Goal: Information Seeking & Learning: Learn about a topic

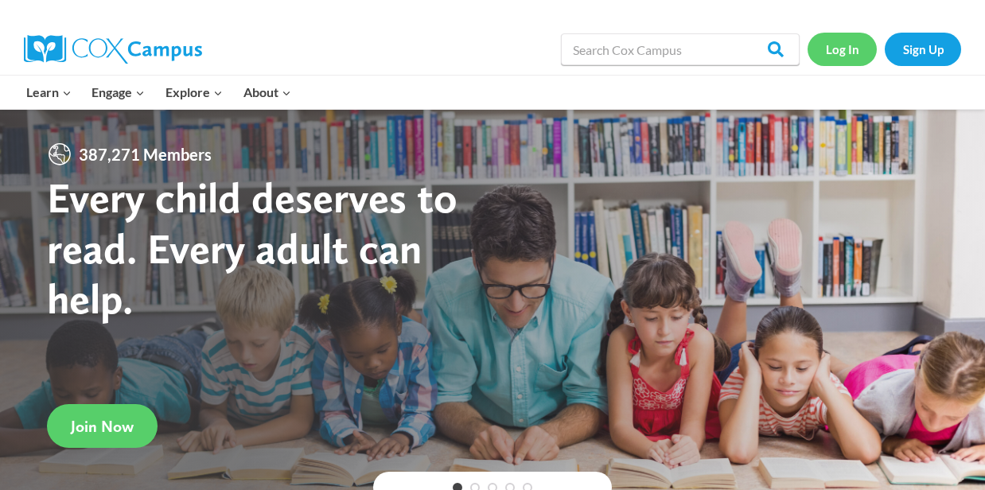
click at [842, 49] on link "Log In" at bounding box center [842, 49] width 69 height 33
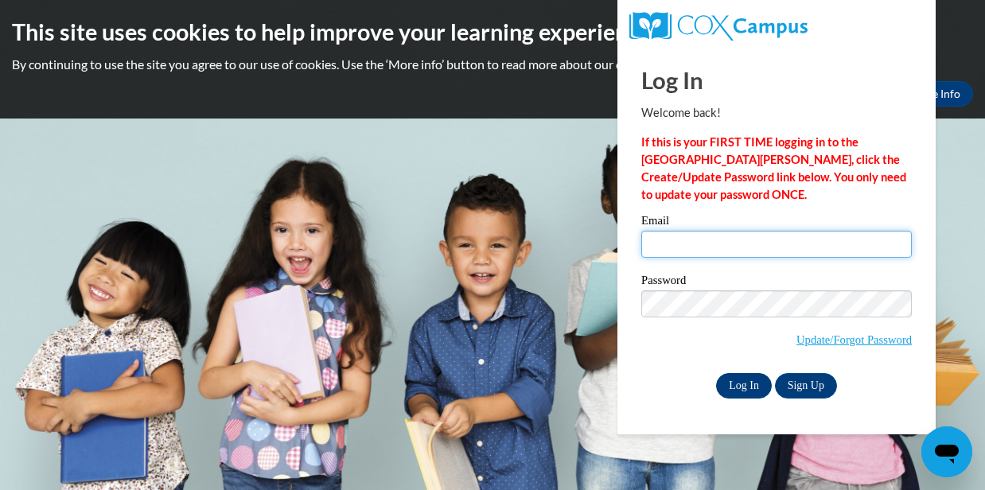
type input "ecpalmer92@gmail.com"
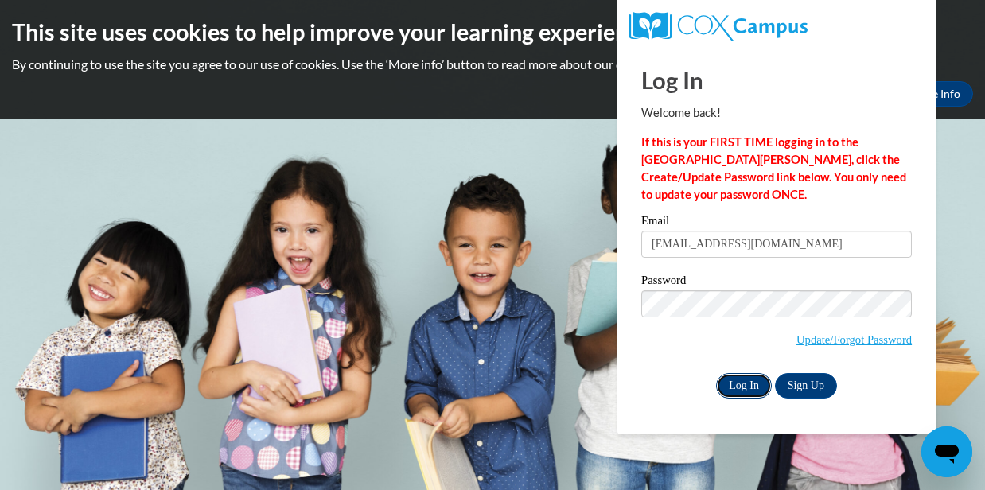
click at [750, 388] on input "Log In" at bounding box center [744, 385] width 56 height 25
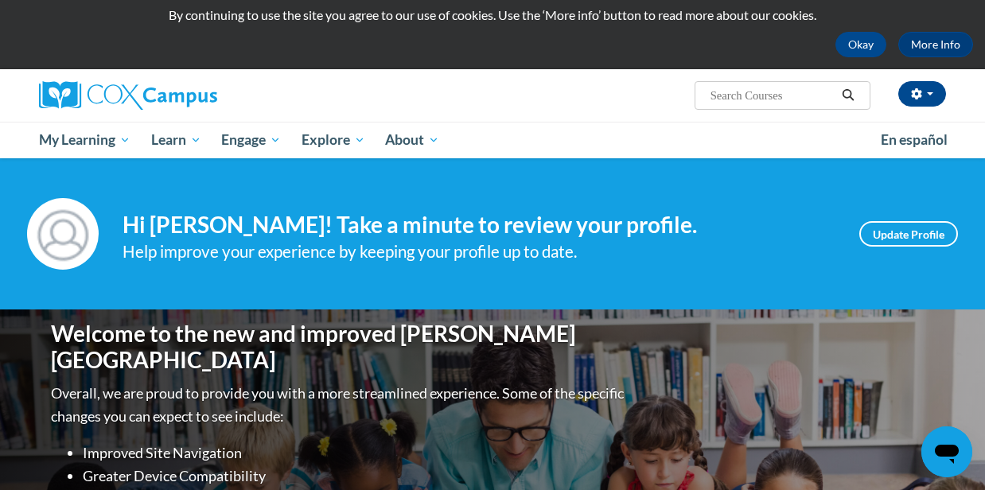
scroll to position [50, 0]
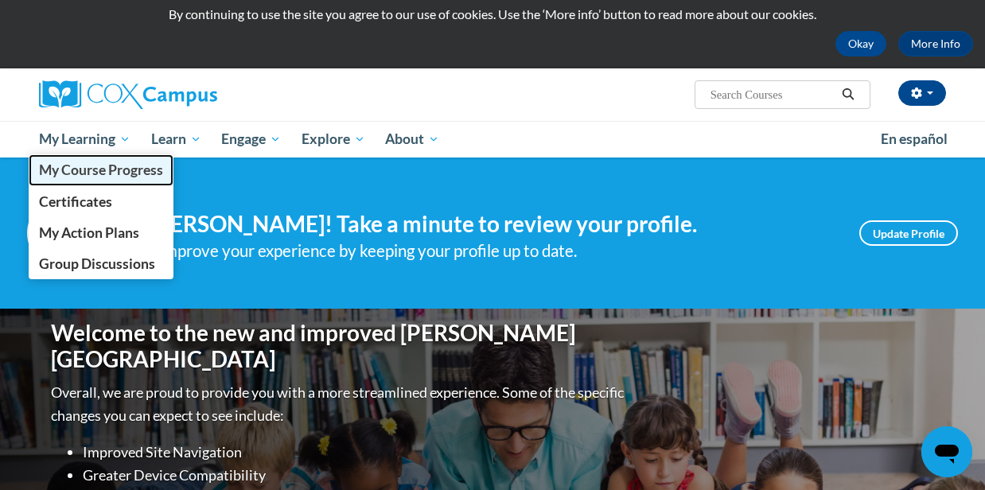
click at [123, 170] on span "My Course Progress" at bounding box center [101, 170] width 124 height 17
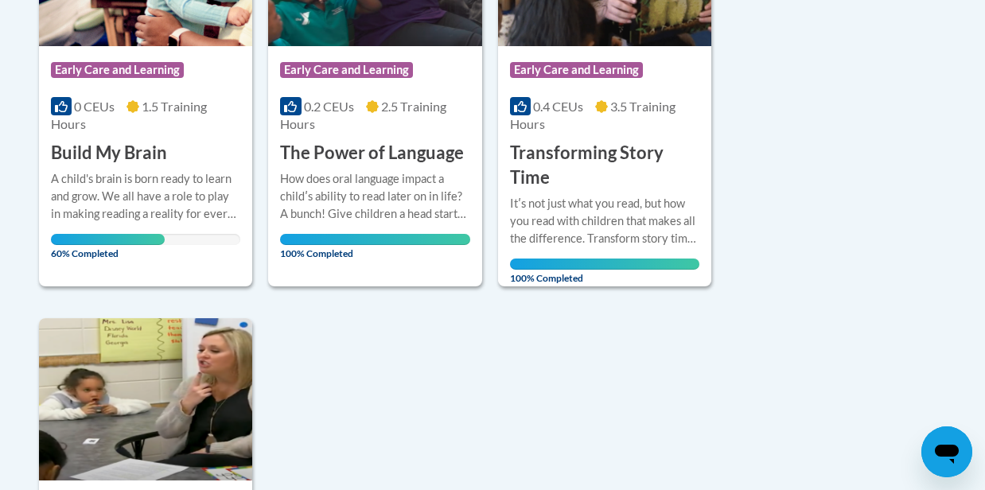
scroll to position [1008, 0]
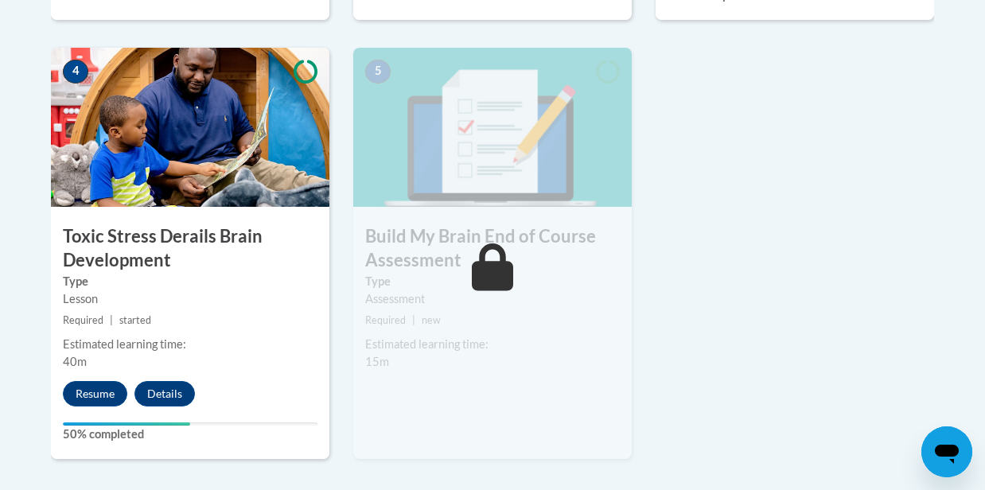
scroll to position [930, 0]
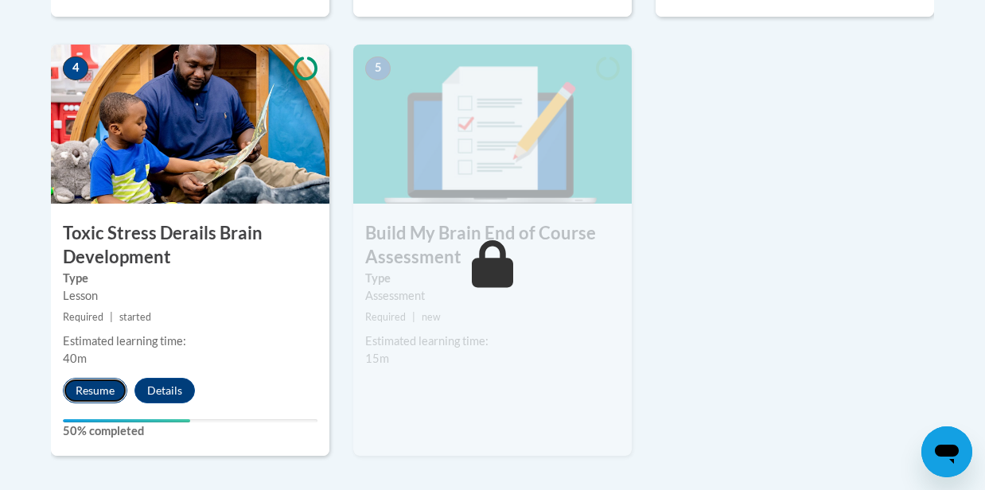
click at [92, 391] on button "Resume" at bounding box center [95, 390] width 64 height 25
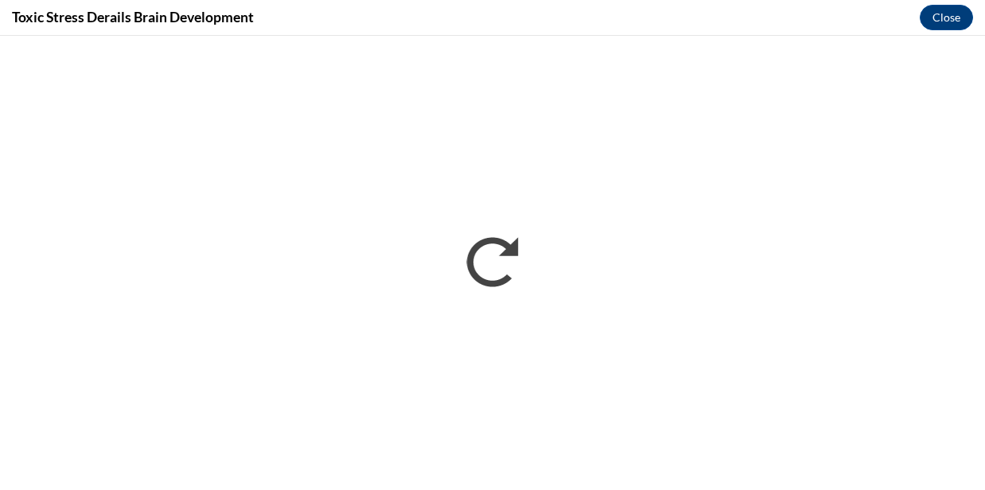
scroll to position [0, 0]
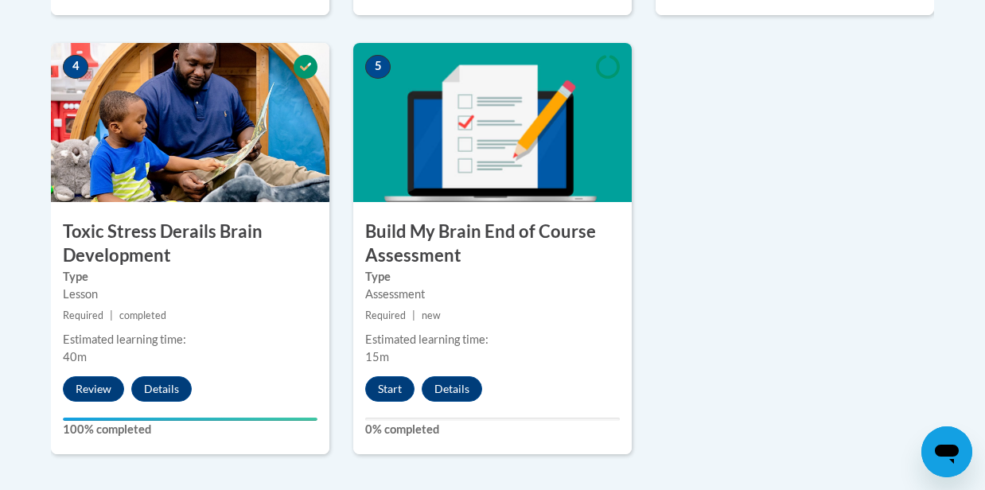
scroll to position [932, 0]
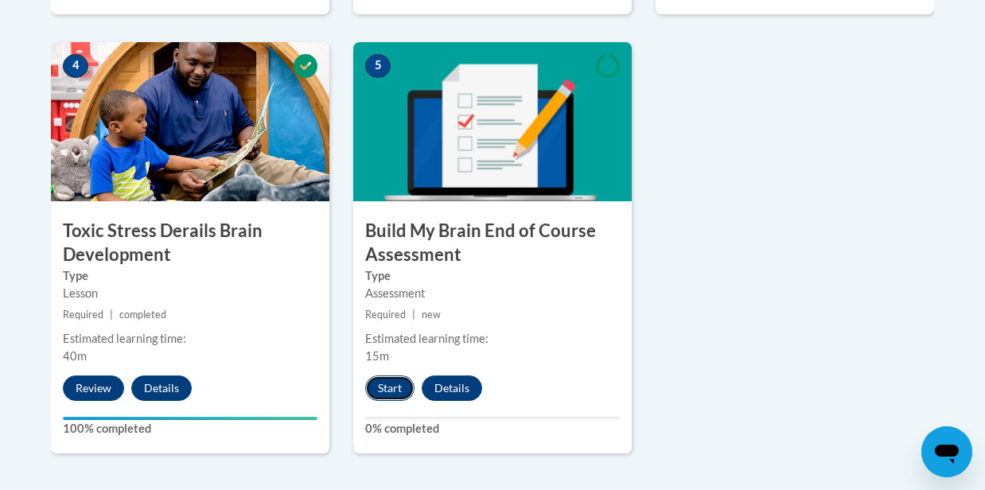
click at [387, 388] on button "Start" at bounding box center [389, 388] width 49 height 25
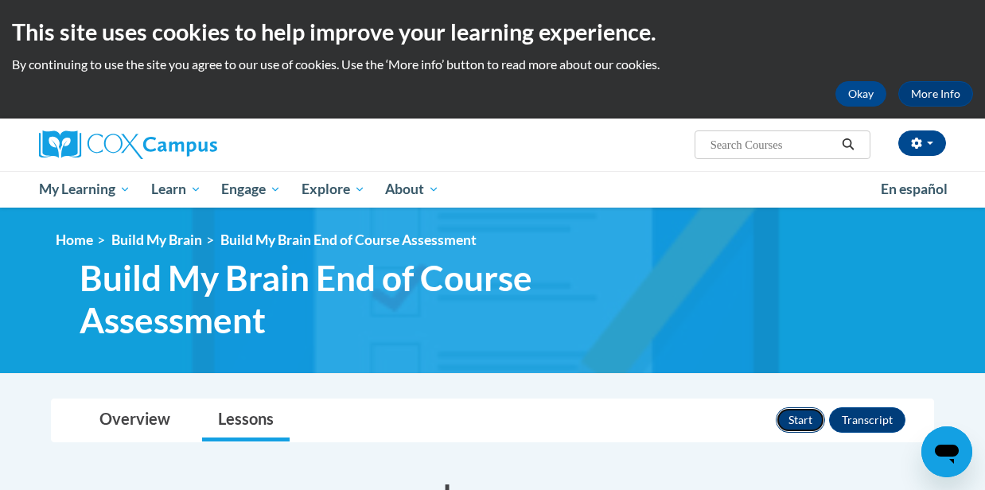
click at [794, 422] on button "Start" at bounding box center [800, 420] width 49 height 25
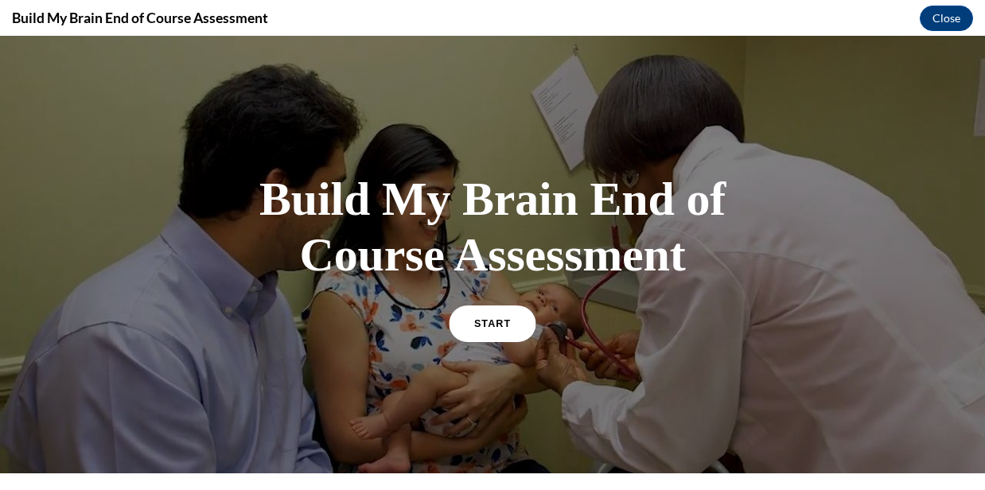
click at [506, 327] on span "START" at bounding box center [492, 324] width 37 height 12
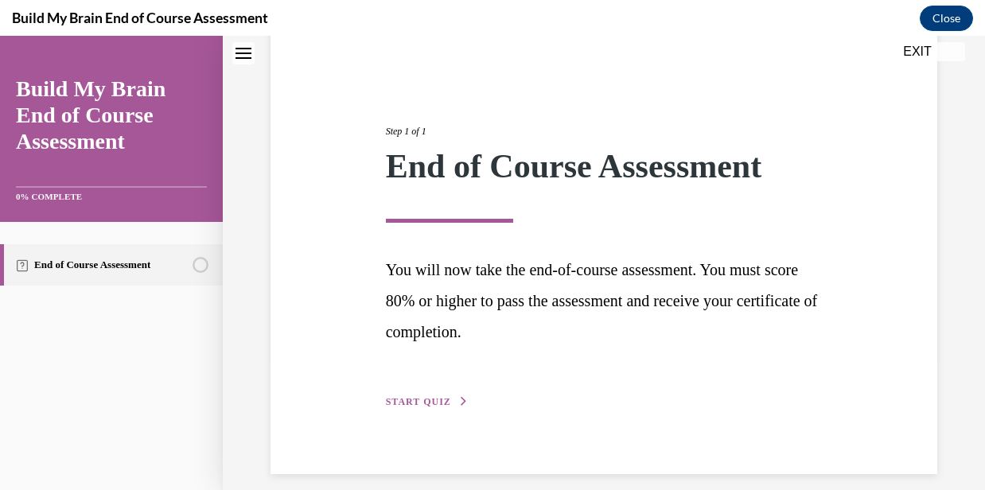
scroll to position [149, 0]
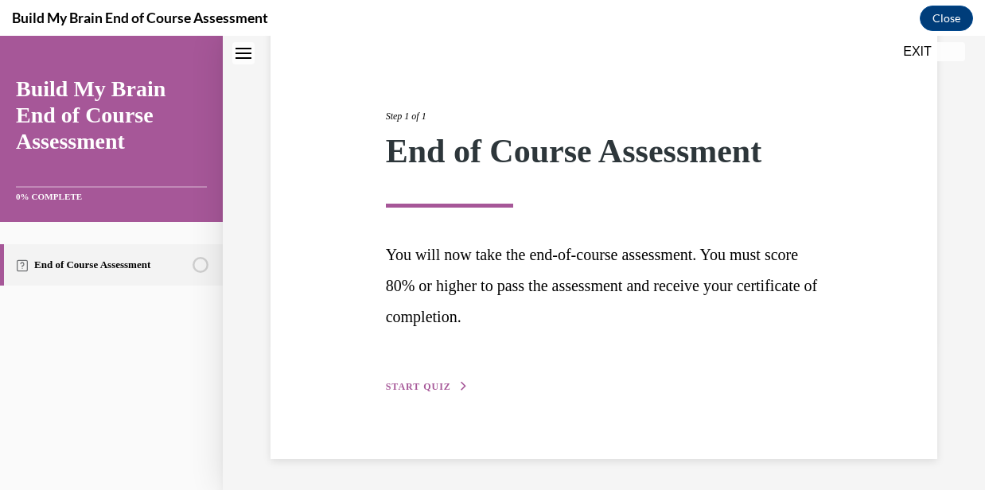
click at [443, 380] on button "START QUIZ" at bounding box center [427, 387] width 83 height 14
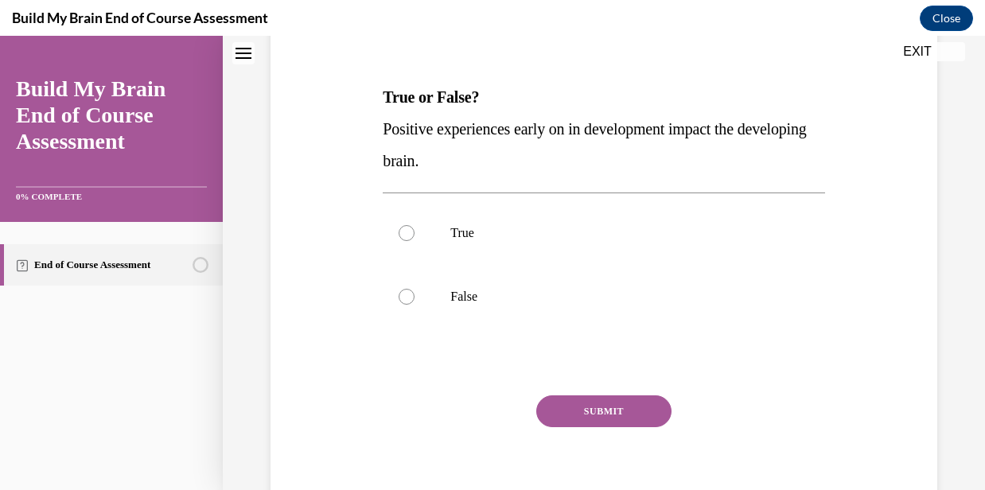
scroll to position [228, 0]
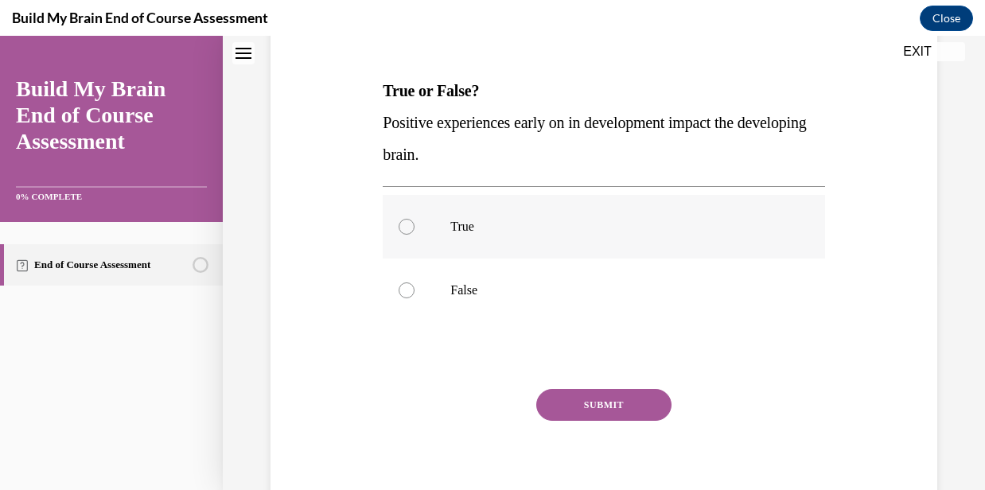
click at [466, 228] on p "True" at bounding box center [618, 227] width 334 height 16
click at [415, 228] on input "True" at bounding box center [407, 227] width 16 height 16
radio input "true"
click at [562, 394] on button "SUBMIT" at bounding box center [603, 405] width 135 height 32
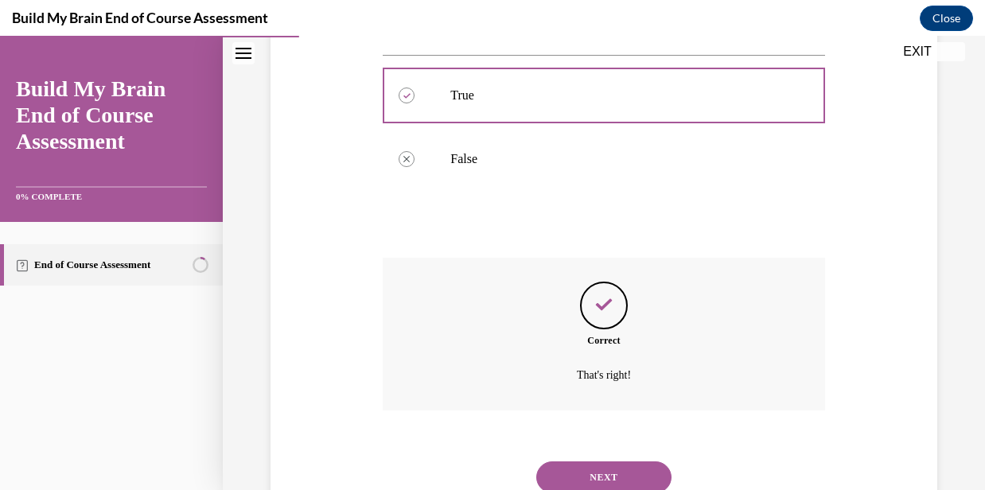
scroll to position [419, 0]
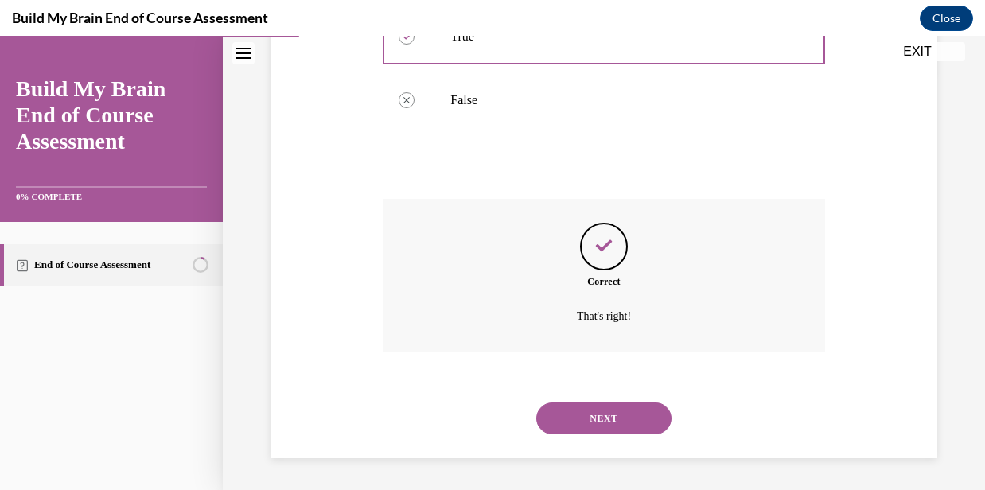
click at [570, 419] on button "NEXT" at bounding box center [603, 419] width 135 height 32
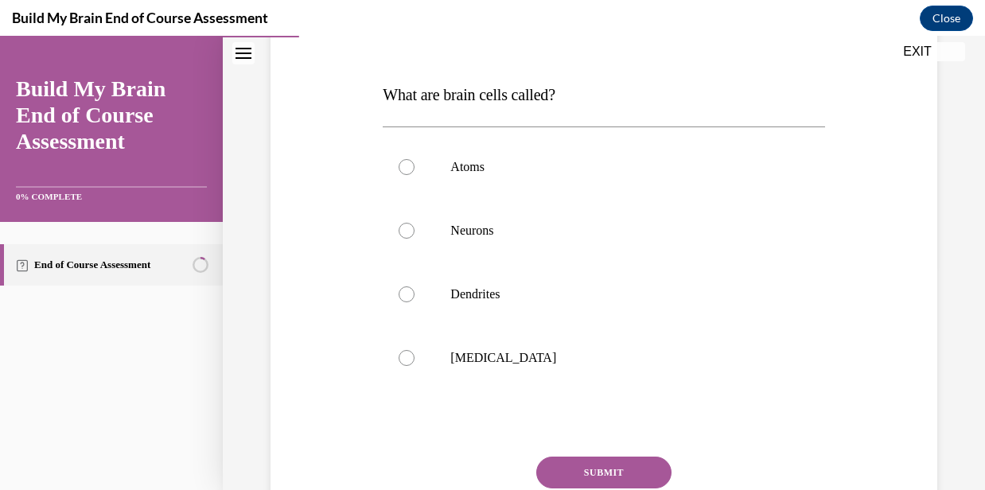
scroll to position [235, 0]
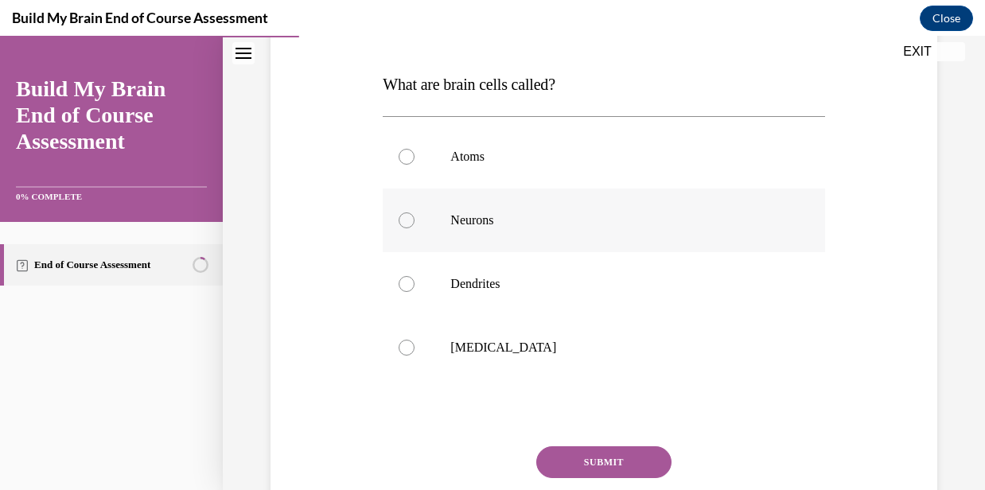
click at [486, 220] on p "Neurons" at bounding box center [618, 221] width 334 height 16
click at [415, 220] on input "Neurons" at bounding box center [407, 221] width 16 height 16
radio input "true"
click at [563, 461] on button "SUBMIT" at bounding box center [603, 463] width 135 height 32
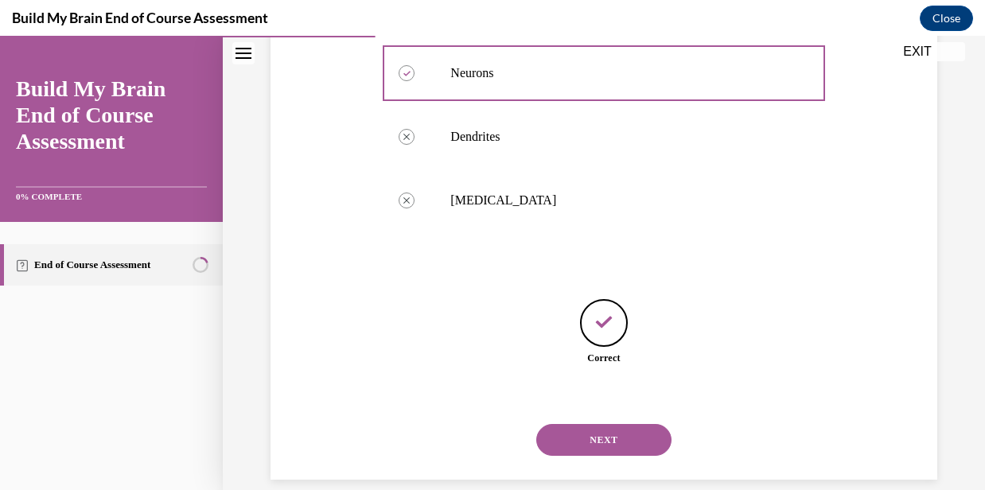
scroll to position [404, 0]
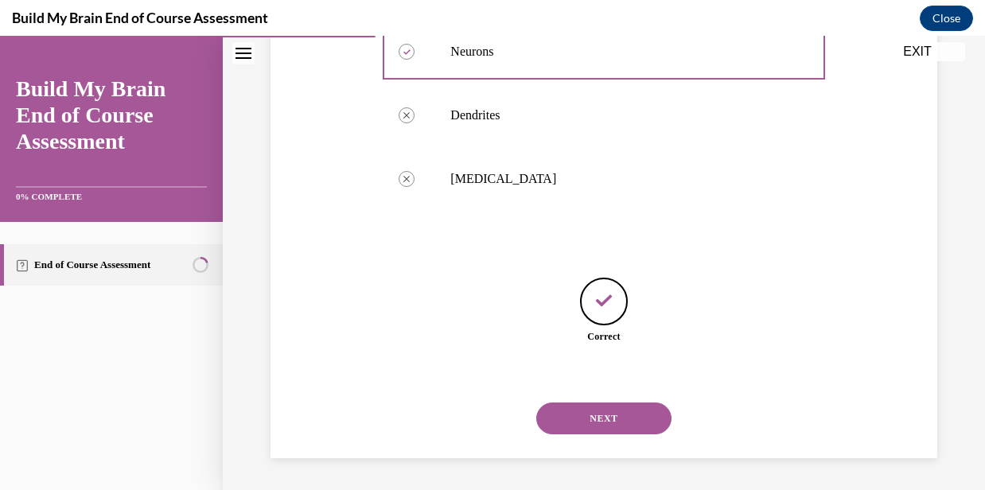
click at [611, 425] on button "NEXT" at bounding box center [603, 419] width 135 height 32
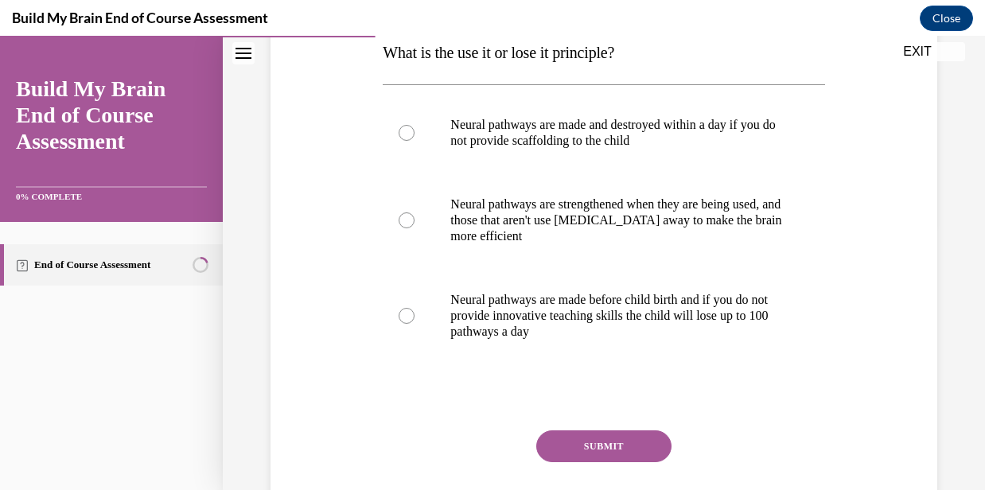
scroll to position [268, 0]
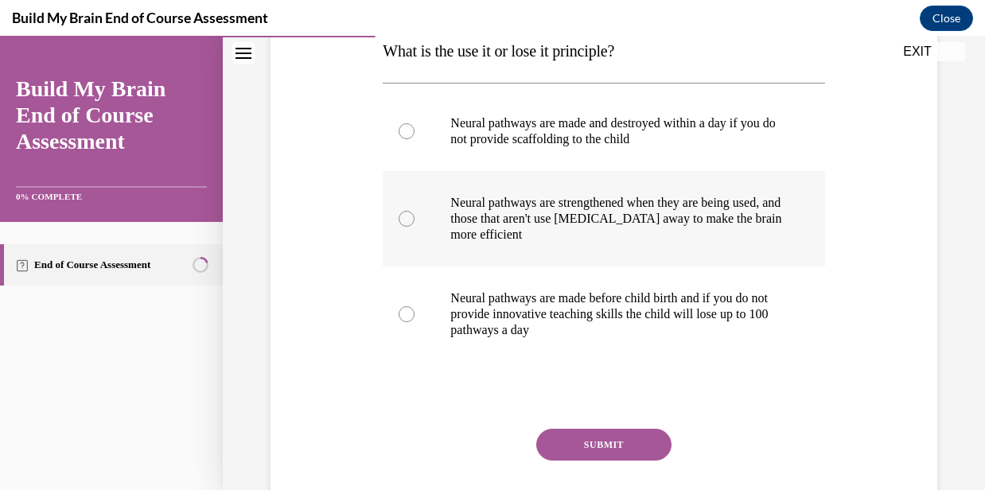
click at [523, 232] on p "Neural pathways are strengthened when they are being used, and those that aren'…" at bounding box center [618, 219] width 334 height 48
click at [415, 227] on input "Neural pathways are strengthened when they are being used, and those that aren'…" at bounding box center [407, 219] width 16 height 16
radio input "true"
click at [580, 446] on button "SUBMIT" at bounding box center [603, 445] width 135 height 32
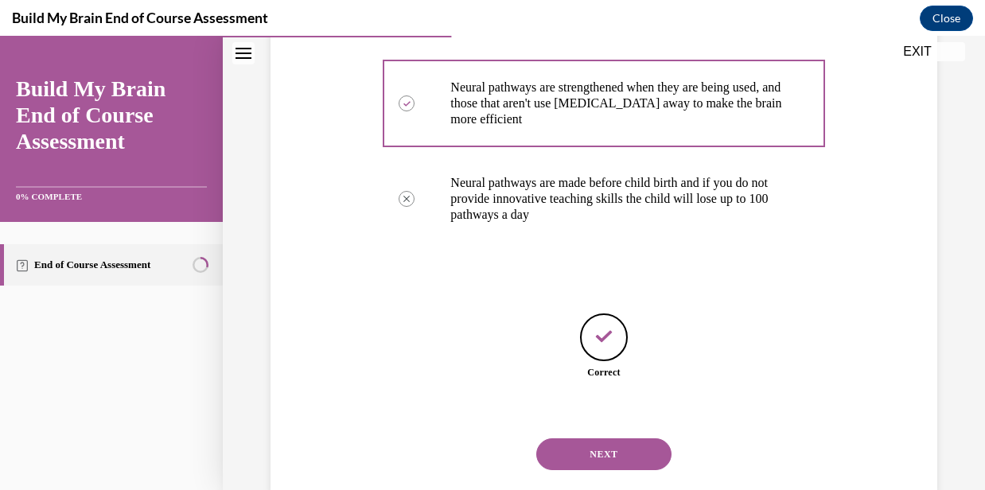
scroll to position [419, 0]
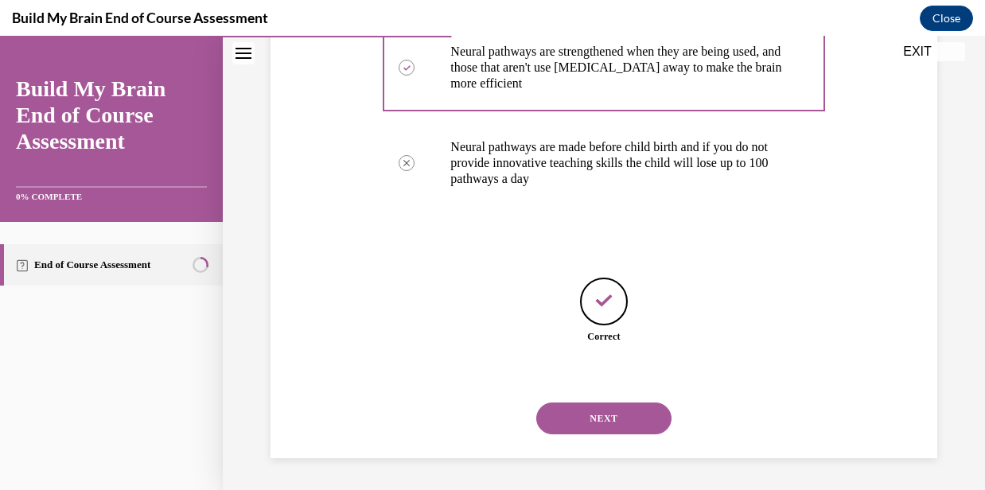
click at [606, 422] on button "NEXT" at bounding box center [603, 419] width 135 height 32
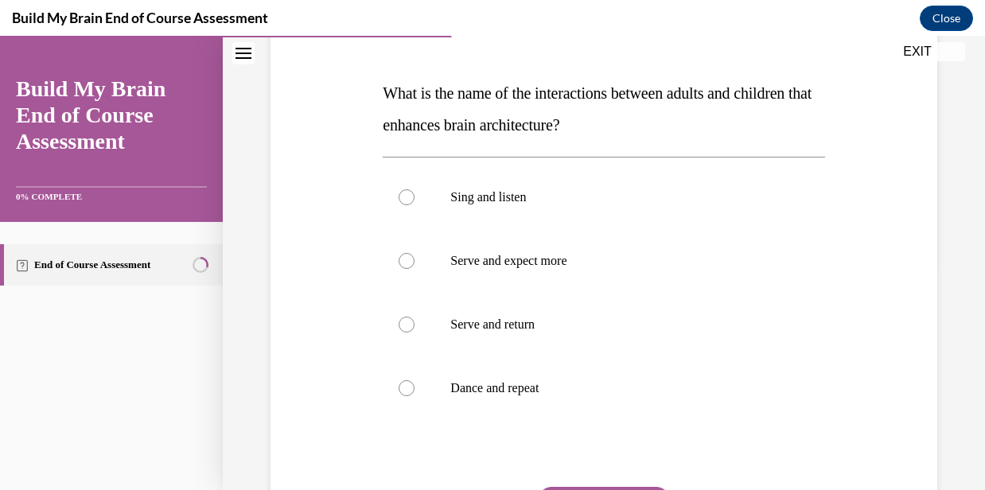
scroll to position [234, 0]
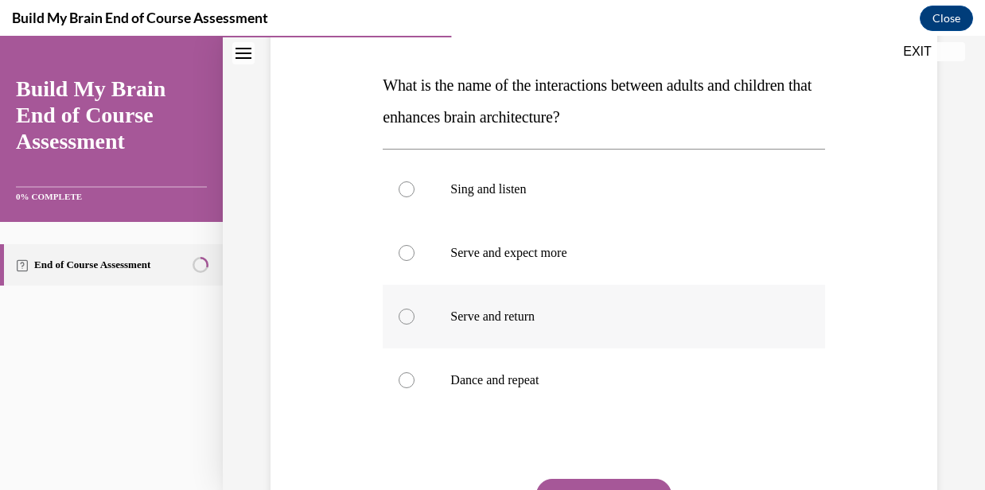
click at [542, 328] on label "Serve and return" at bounding box center [604, 317] width 442 height 64
click at [415, 325] on input "Serve and return" at bounding box center [407, 317] width 16 height 16
radio input "true"
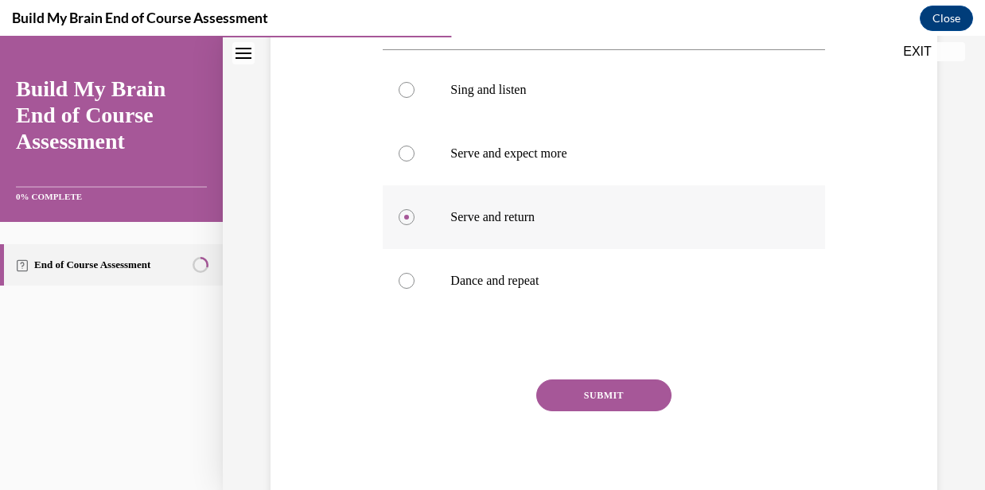
scroll to position [343, 0]
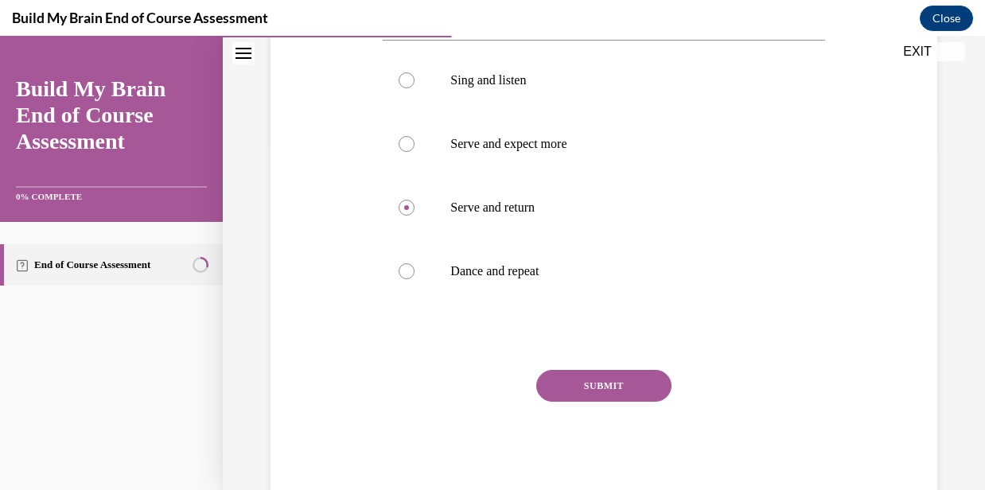
click at [582, 377] on button "SUBMIT" at bounding box center [603, 386] width 135 height 32
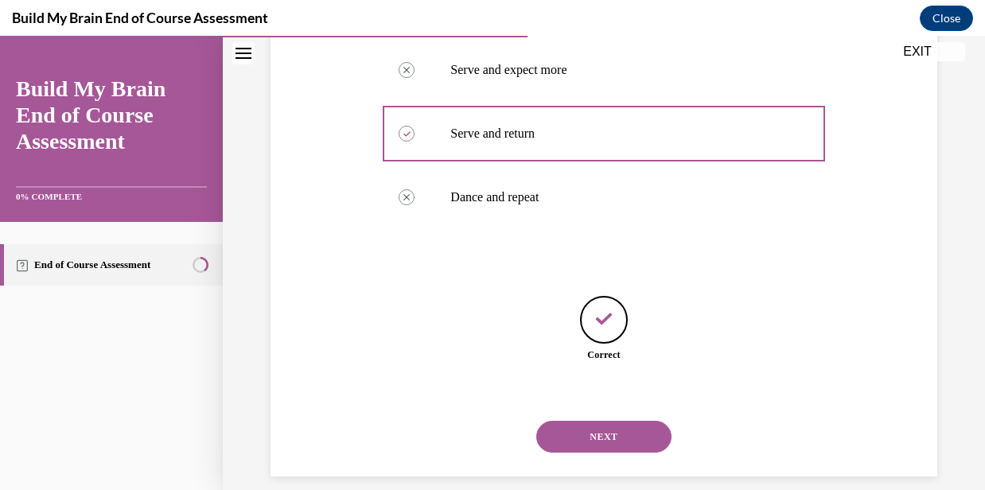
scroll to position [435, 0]
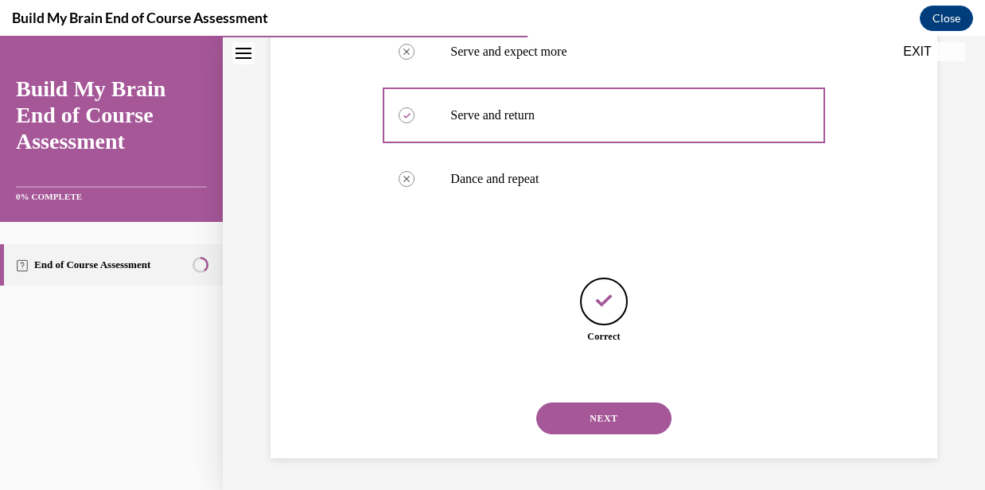
click at [594, 417] on button "NEXT" at bounding box center [603, 419] width 135 height 32
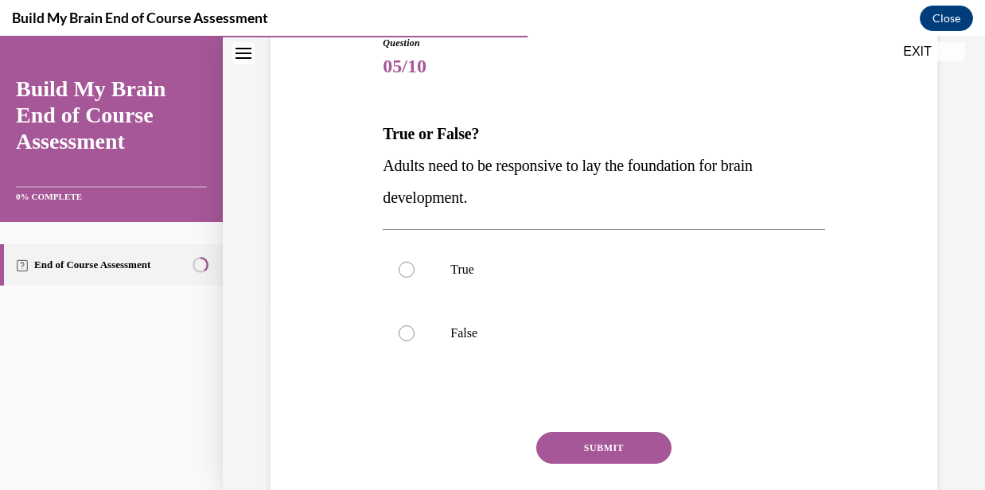
scroll to position [209, 0]
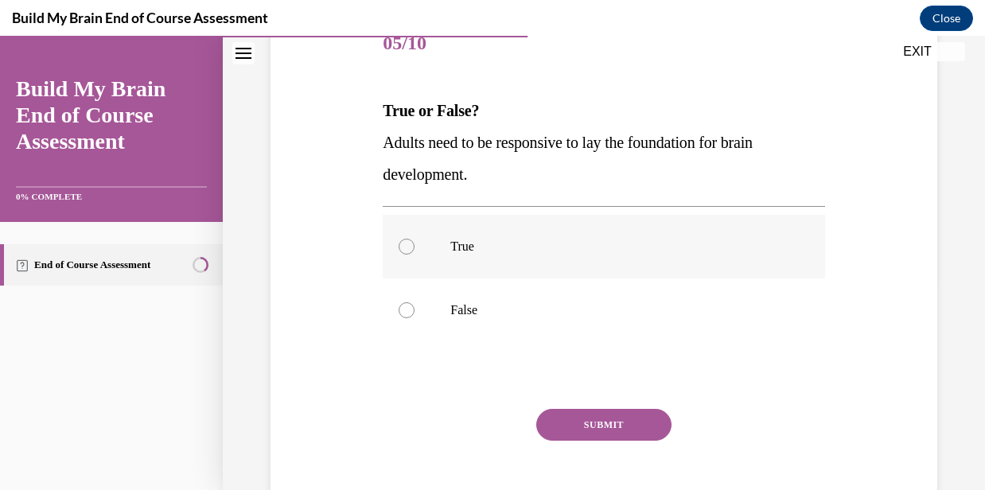
click at [490, 263] on label "True" at bounding box center [604, 247] width 442 height 64
click at [415, 255] on input "True" at bounding box center [407, 247] width 16 height 16
radio input "true"
click at [591, 428] on button "SUBMIT" at bounding box center [603, 425] width 135 height 32
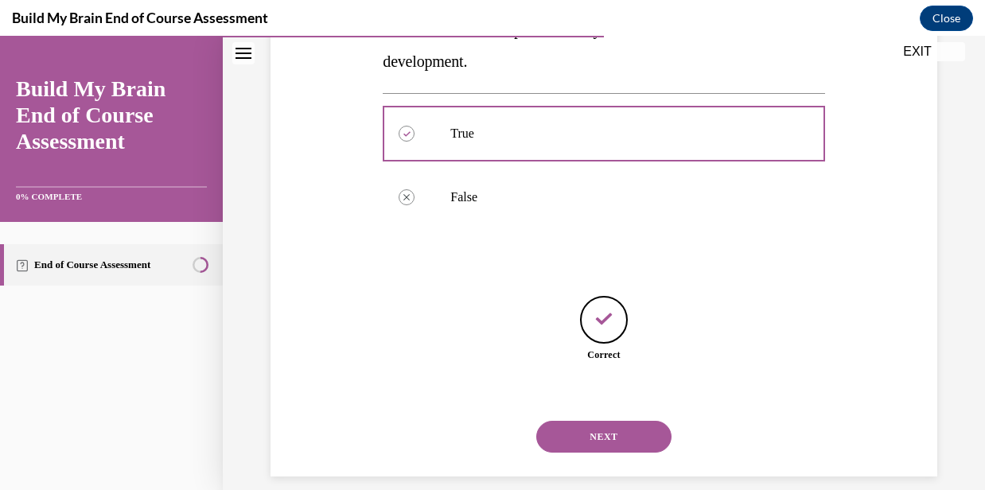
scroll to position [340, 0]
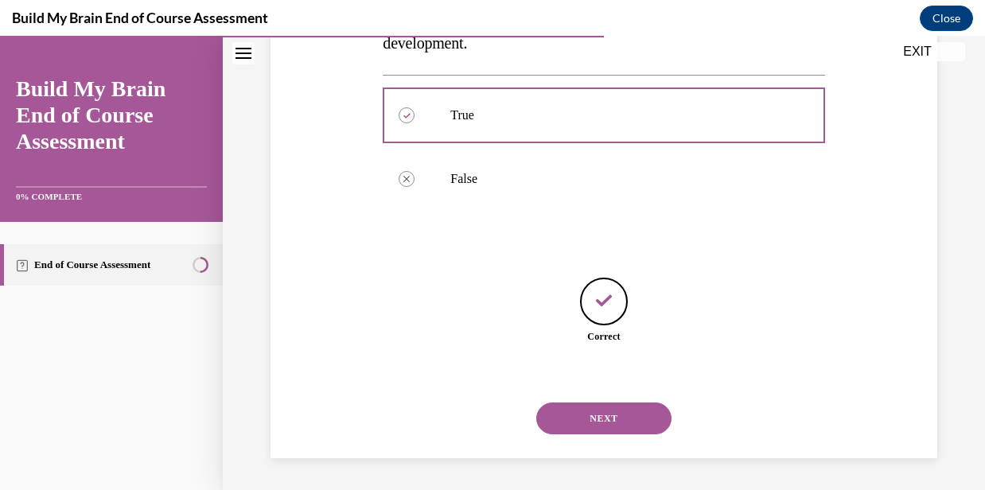
click at [612, 408] on button "NEXT" at bounding box center [603, 419] width 135 height 32
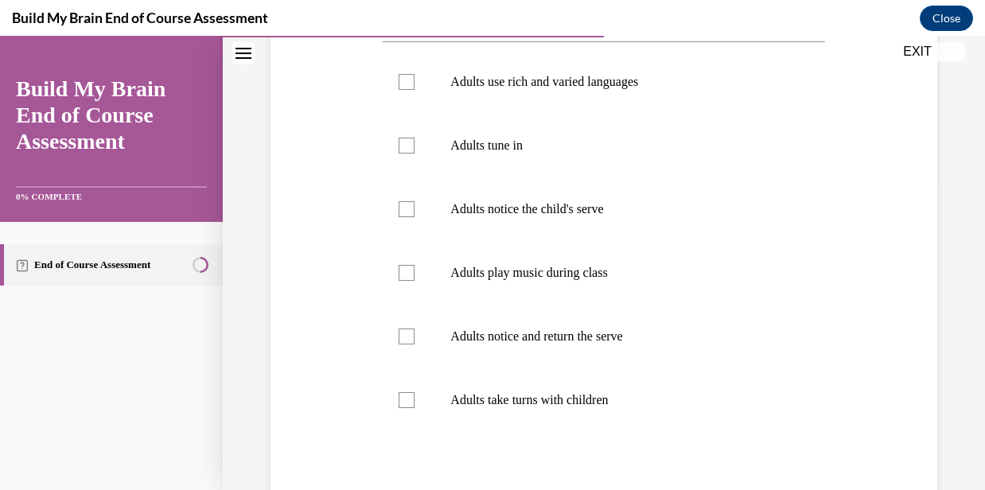
scroll to position [311, 0]
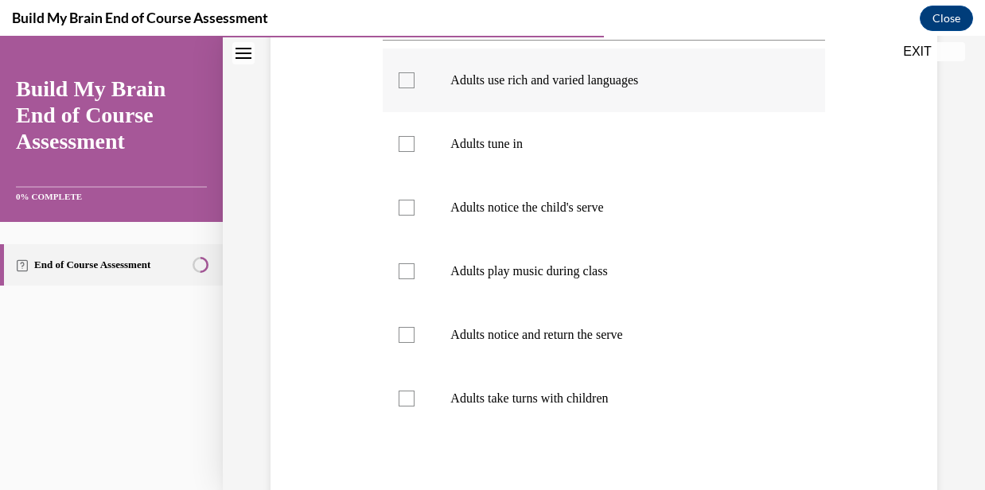
click at [607, 85] on p "Adults use rich and varied languages" at bounding box center [618, 80] width 334 height 16
click at [415, 85] on input "Adults use rich and varied languages" at bounding box center [407, 80] width 16 height 16
checkbox input "true"
click at [503, 145] on p "Adults tune in" at bounding box center [618, 144] width 334 height 16
click at [415, 145] on input "Adults tune in" at bounding box center [407, 144] width 16 height 16
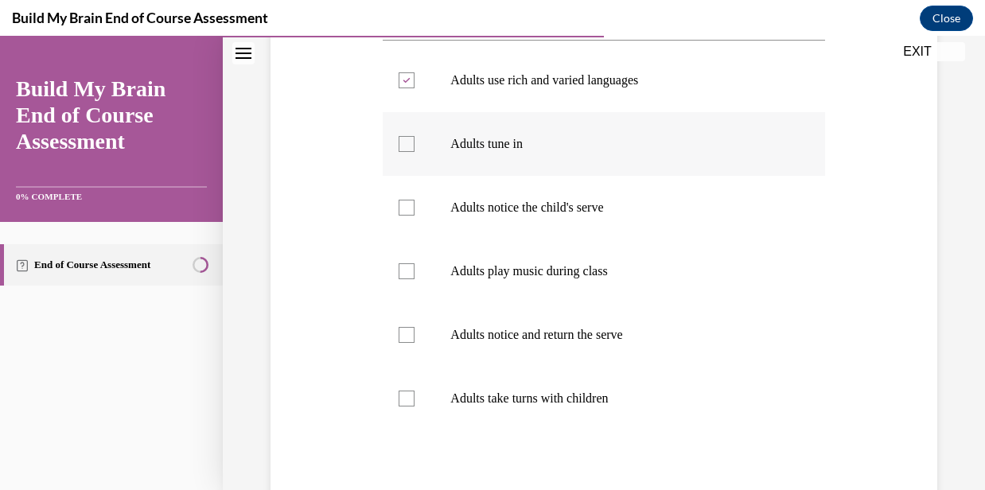
checkbox input "true"
click at [486, 209] on p "Adults notice the child's serve" at bounding box center [618, 208] width 334 height 16
click at [415, 209] on input "Adults notice the child's serve" at bounding box center [407, 208] width 16 height 16
checkbox input "true"
click at [485, 341] on p "Adults notice and return the serve" at bounding box center [618, 335] width 334 height 16
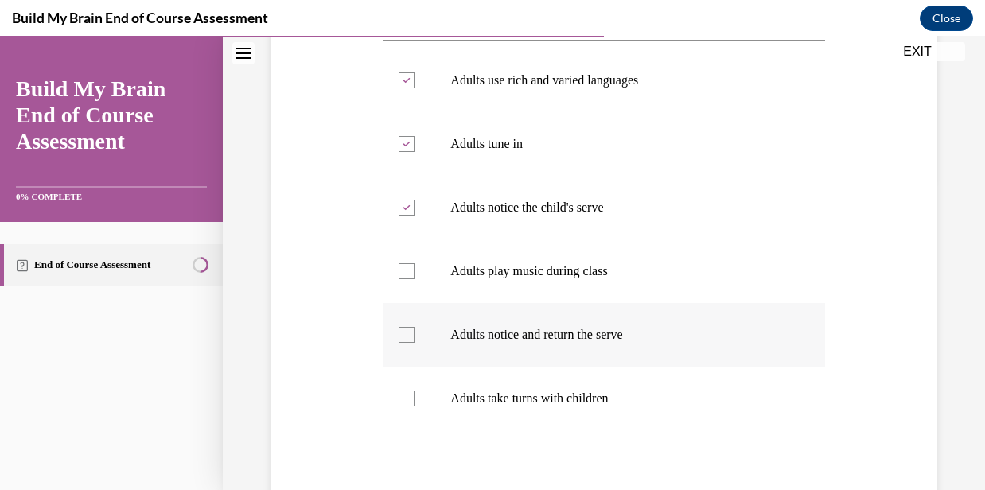
click at [415, 341] on input "Adults notice and return the serve" at bounding box center [407, 335] width 16 height 16
checkbox input "true"
click at [490, 404] on p "Adults take turns with children" at bounding box center [618, 399] width 334 height 16
click at [415, 404] on input "Adults take turns with children" at bounding box center [407, 399] width 16 height 16
checkbox input "true"
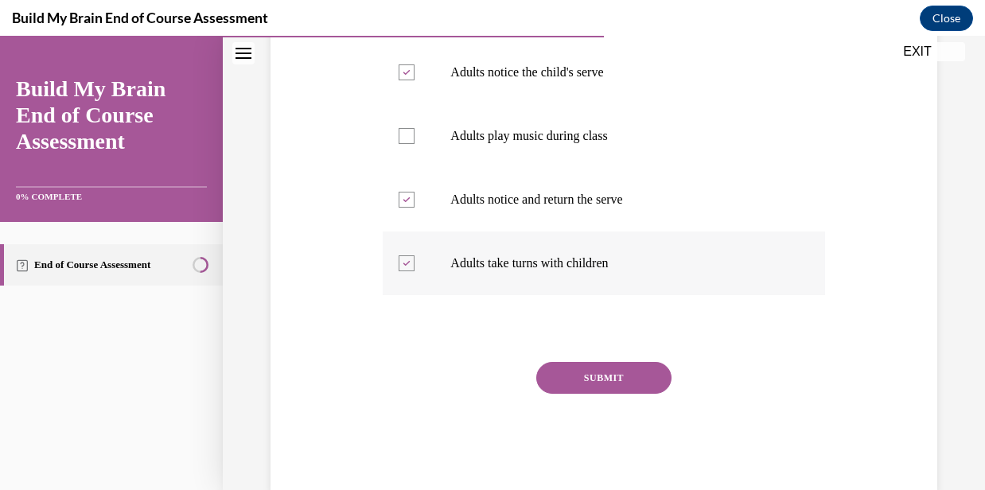
scroll to position [481, 0]
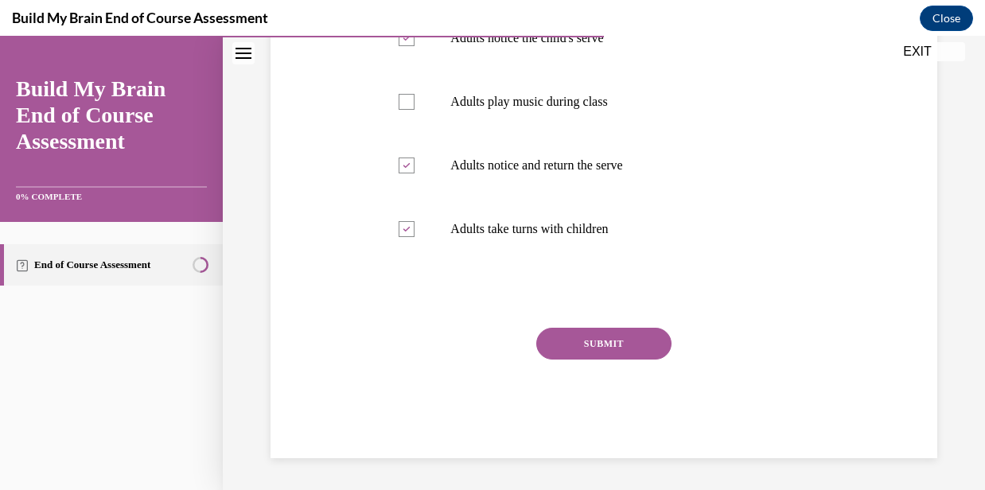
click at [584, 348] on button "SUBMIT" at bounding box center [603, 344] width 135 height 32
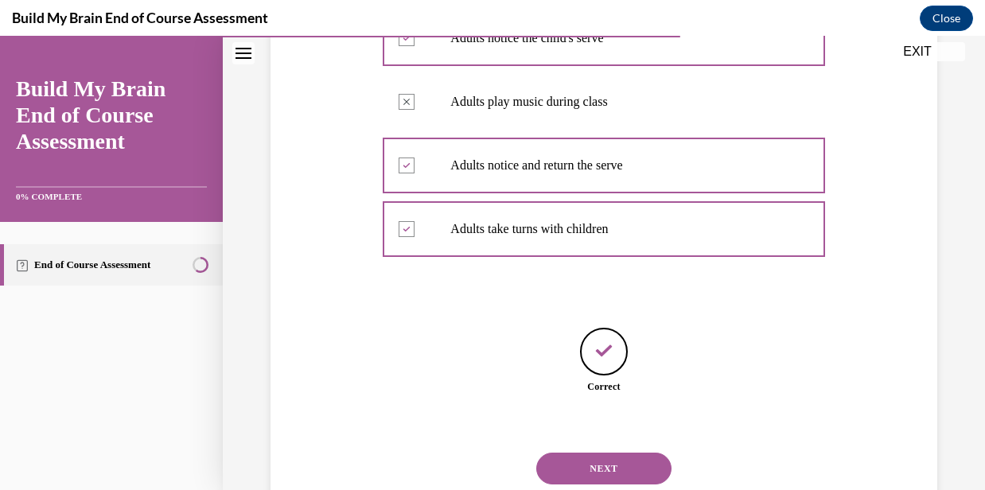
scroll to position [531, 0]
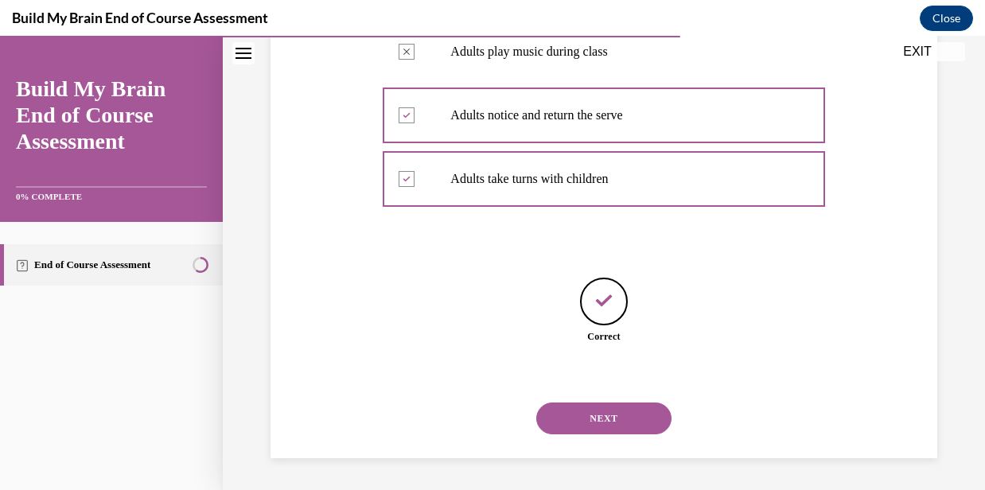
click at [591, 416] on button "NEXT" at bounding box center [603, 419] width 135 height 32
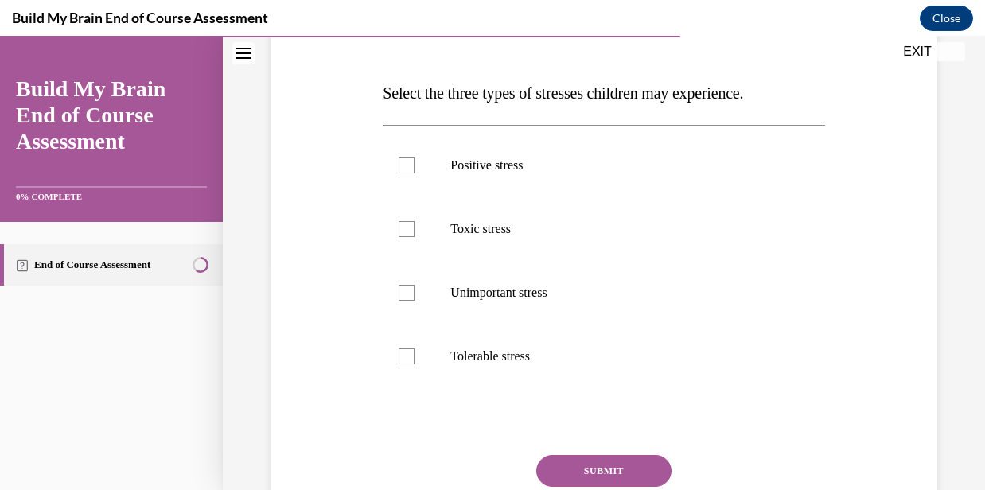
scroll to position [228, 0]
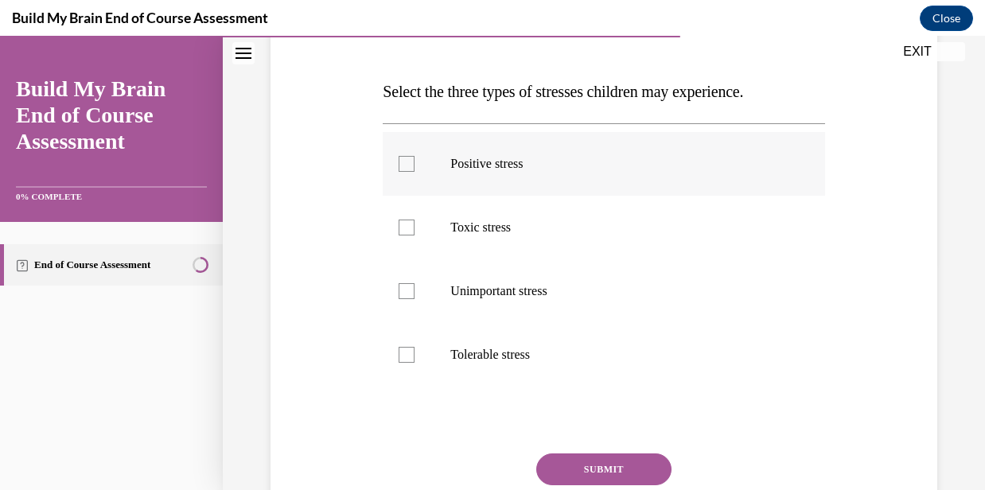
click at [404, 165] on div at bounding box center [407, 164] width 16 height 16
click at [404, 165] on input "Positive stress" at bounding box center [407, 164] width 16 height 16
checkbox input "true"
click at [410, 232] on div at bounding box center [407, 228] width 16 height 16
click at [410, 232] on input "Toxic stress" at bounding box center [407, 228] width 16 height 16
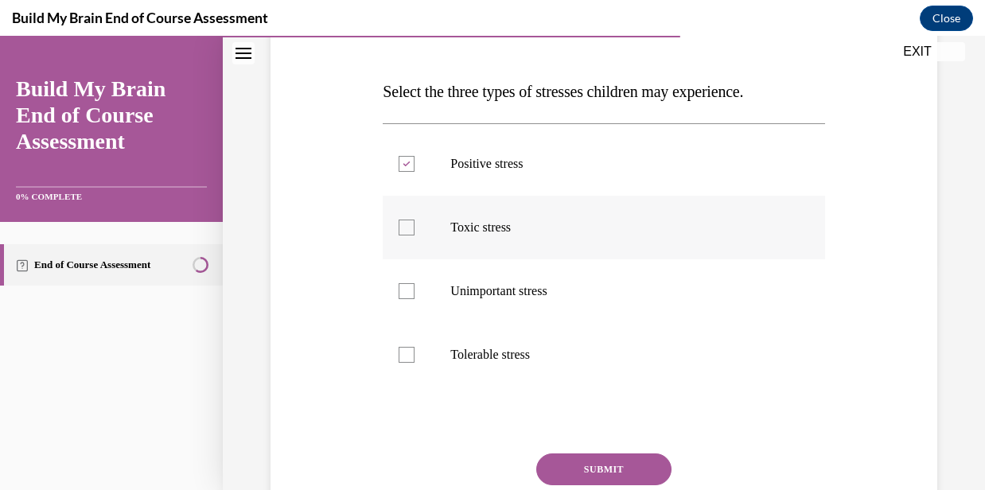
checkbox input "true"
click at [410, 360] on div at bounding box center [407, 355] width 16 height 16
click at [410, 360] on input "Tolerable stress" at bounding box center [407, 355] width 16 height 16
checkbox input "true"
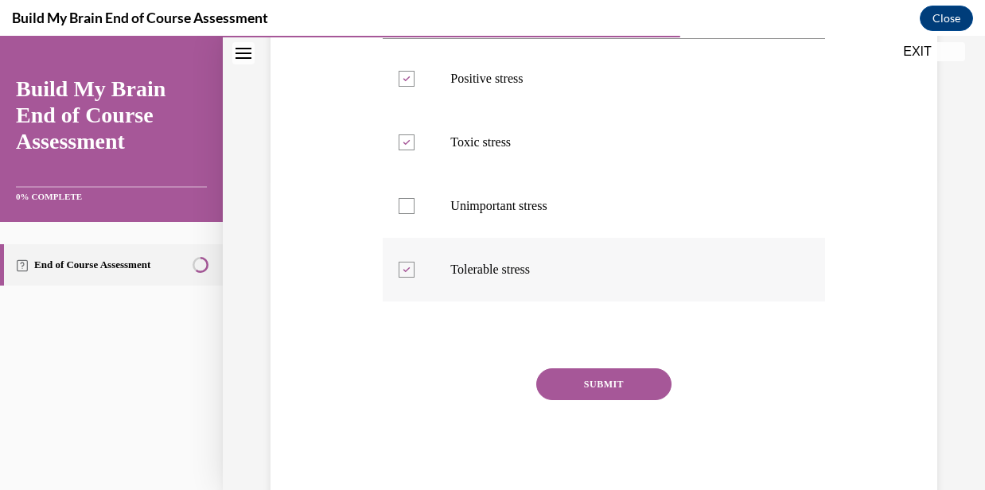
scroll to position [325, 0]
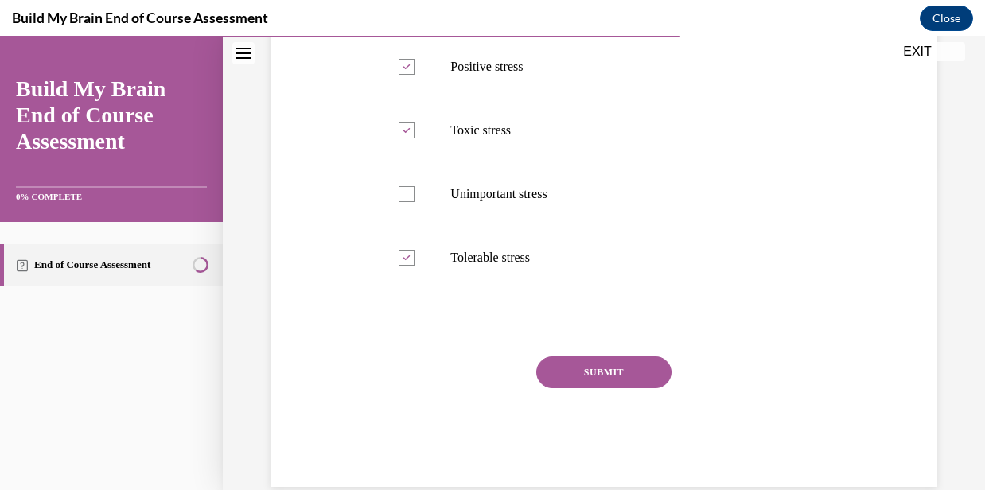
click at [596, 382] on button "SUBMIT" at bounding box center [603, 373] width 135 height 32
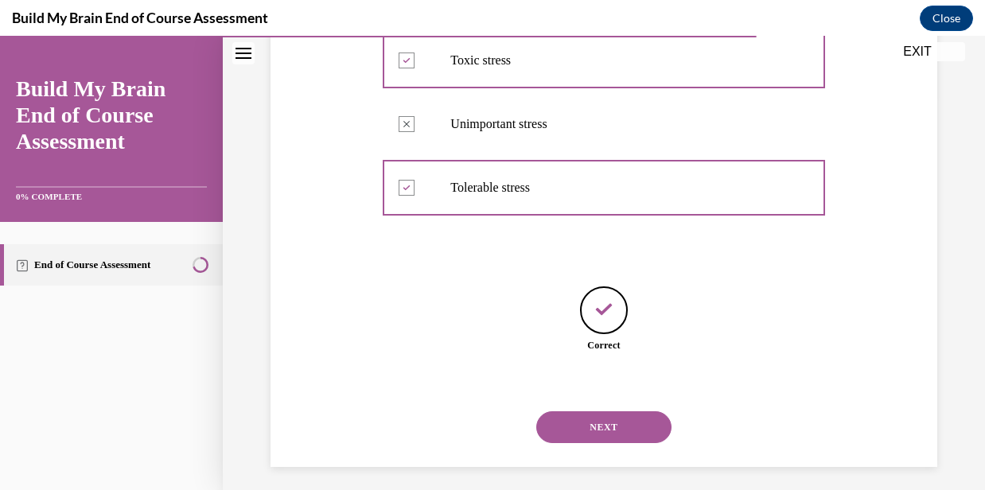
scroll to position [404, 0]
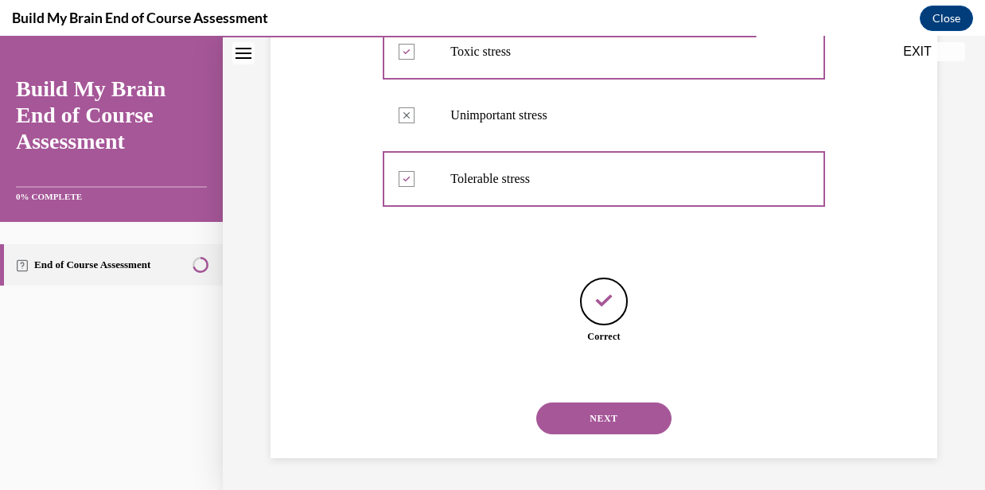
click at [596, 419] on button "NEXT" at bounding box center [603, 419] width 135 height 32
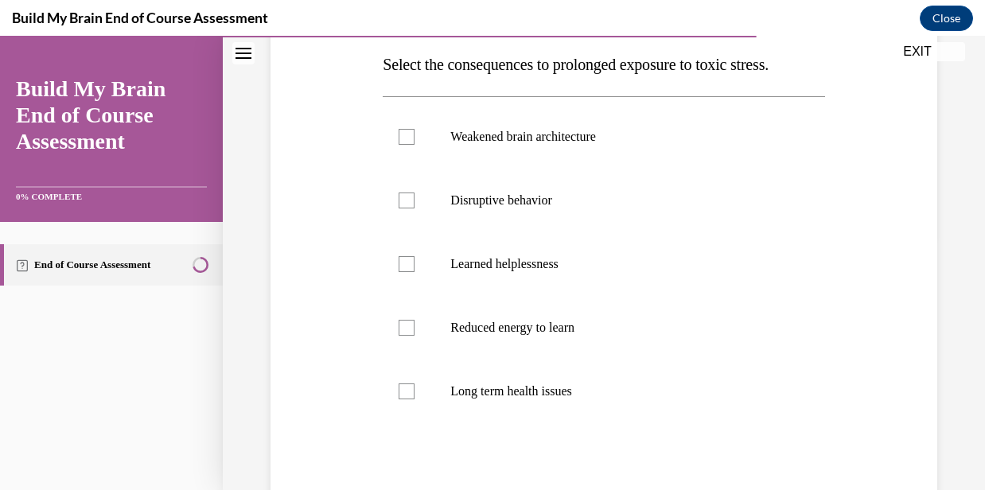
scroll to position [252, 0]
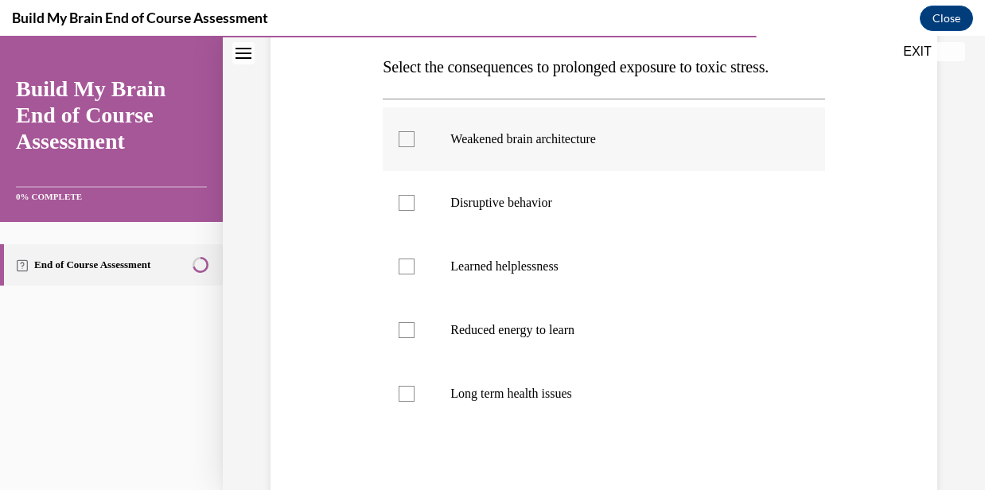
click at [407, 144] on div at bounding box center [407, 139] width 16 height 16
click at [407, 144] on input "Weakened brain architecture" at bounding box center [407, 139] width 16 height 16
checkbox input "true"
click at [406, 208] on div at bounding box center [407, 203] width 16 height 16
click at [406, 208] on input "Disruptive behavior" at bounding box center [407, 203] width 16 height 16
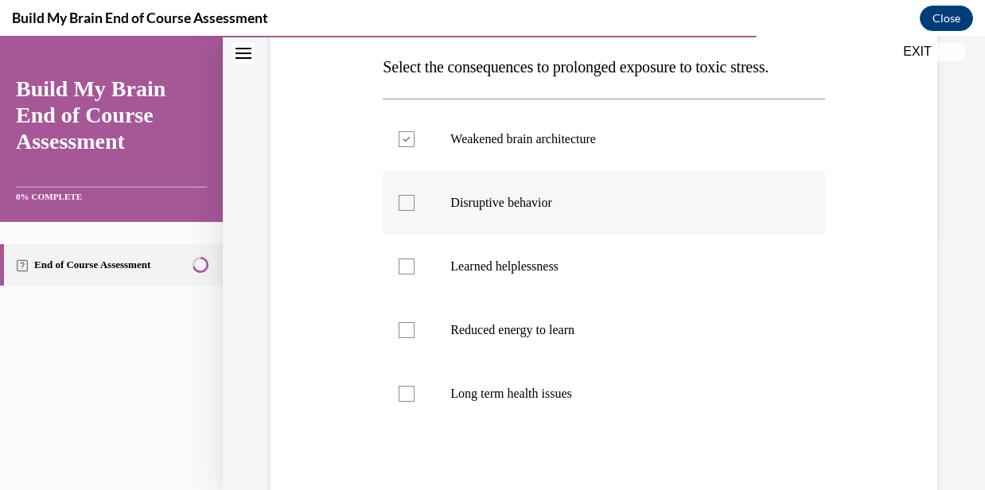
checkbox input "true"
click at [412, 327] on div at bounding box center [407, 330] width 16 height 16
click at [412, 327] on input "Reduced energy to learn" at bounding box center [407, 330] width 16 height 16
checkbox input "true"
click at [408, 396] on div at bounding box center [407, 394] width 16 height 16
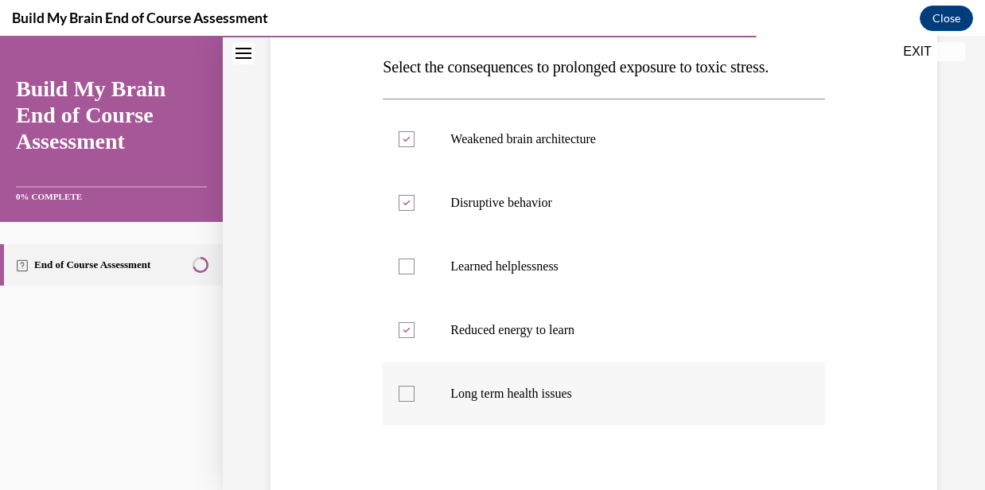
click at [408, 396] on input "Long term health issues" at bounding box center [407, 394] width 16 height 16
checkbox input "true"
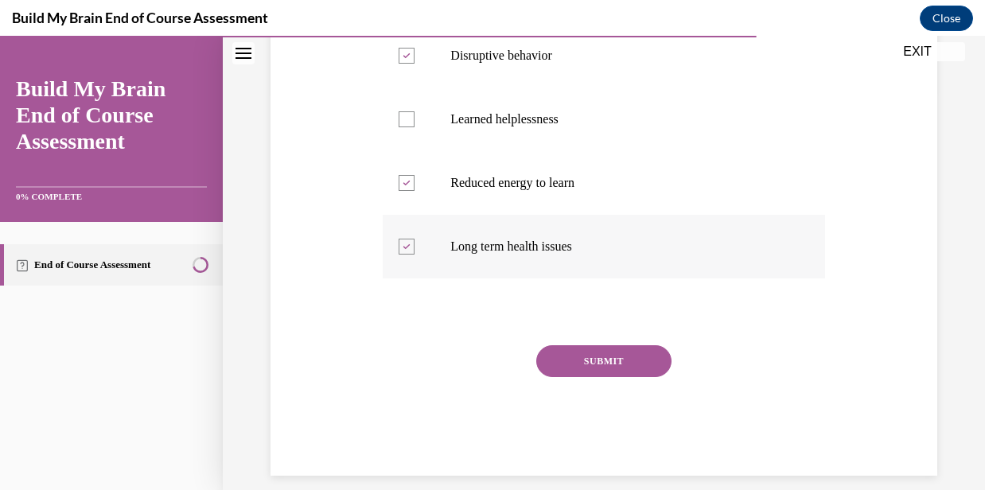
scroll to position [417, 0]
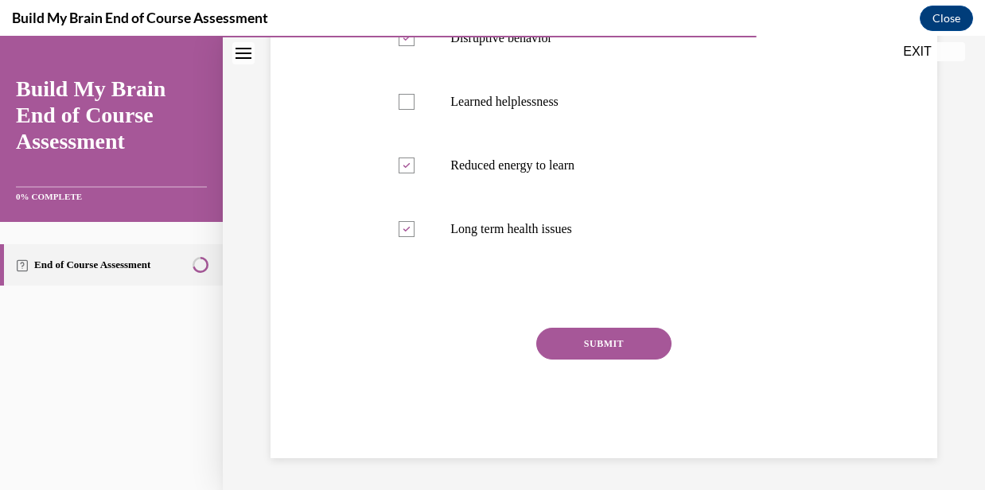
click at [584, 349] on button "SUBMIT" at bounding box center [603, 344] width 135 height 32
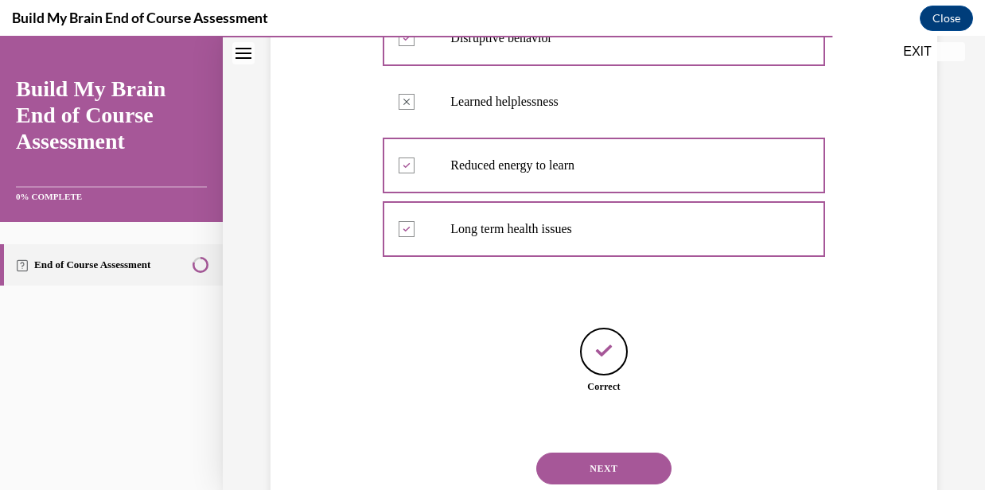
scroll to position [467, 0]
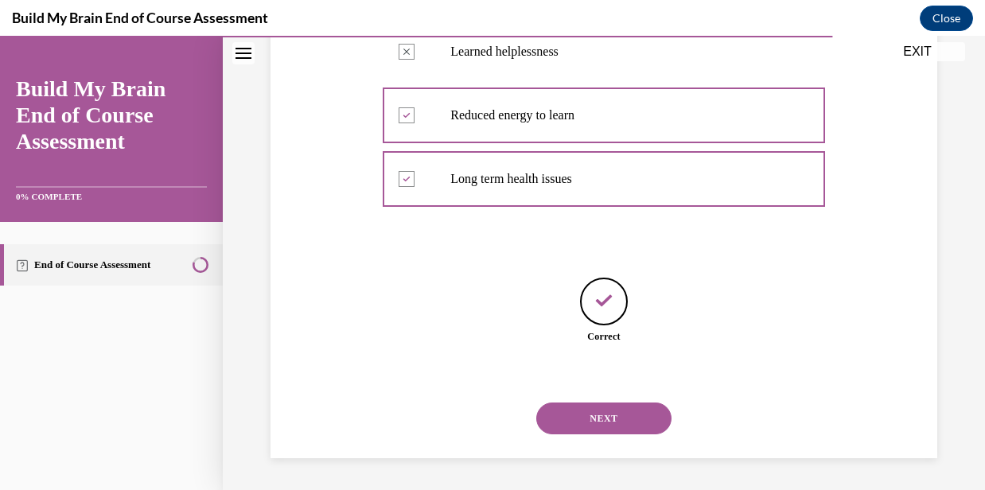
click at [593, 415] on button "NEXT" at bounding box center [603, 419] width 135 height 32
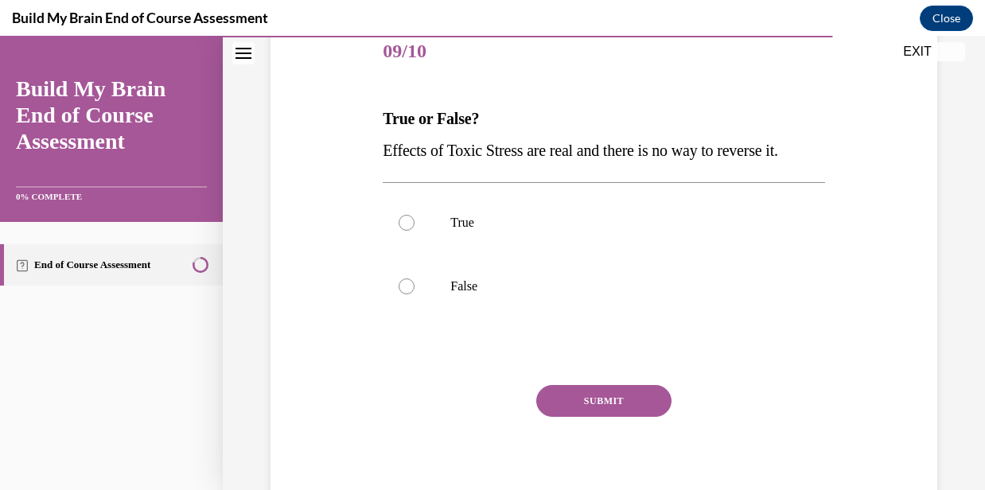
scroll to position [221, 0]
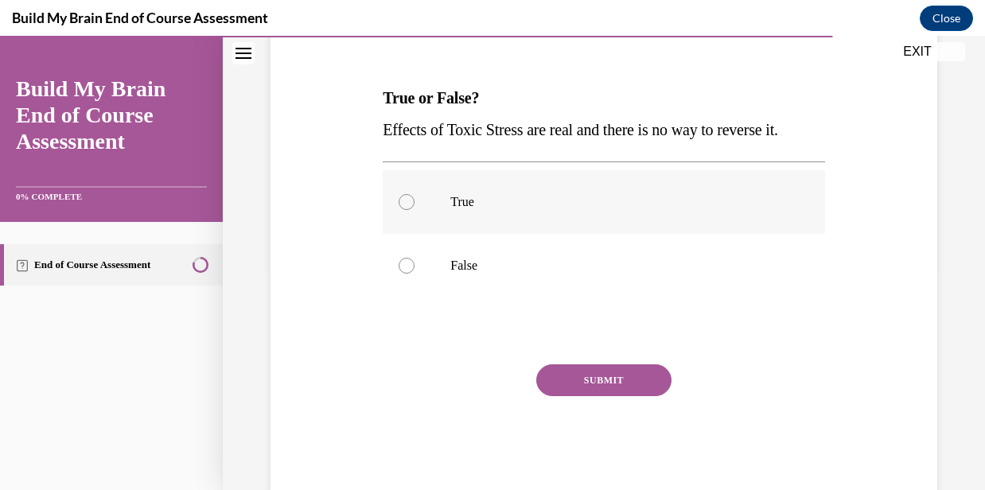
click at [467, 208] on p "True" at bounding box center [618, 202] width 334 height 16
click at [415, 208] on input "True" at bounding box center [407, 202] width 16 height 16
radio input "true"
click at [524, 273] on p "False" at bounding box center [618, 266] width 334 height 16
click at [415, 273] on input "False" at bounding box center [407, 266] width 16 height 16
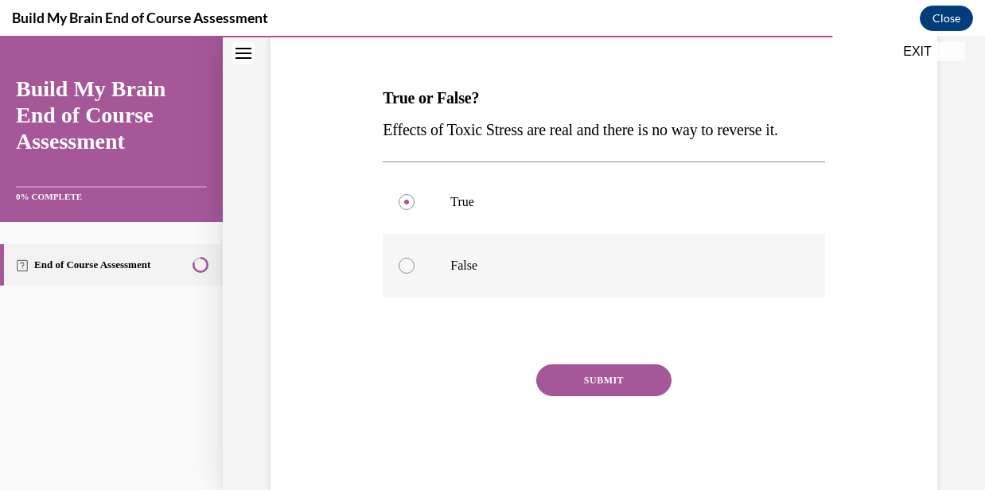
radio input "true"
click at [607, 380] on button "SUBMIT" at bounding box center [603, 381] width 135 height 32
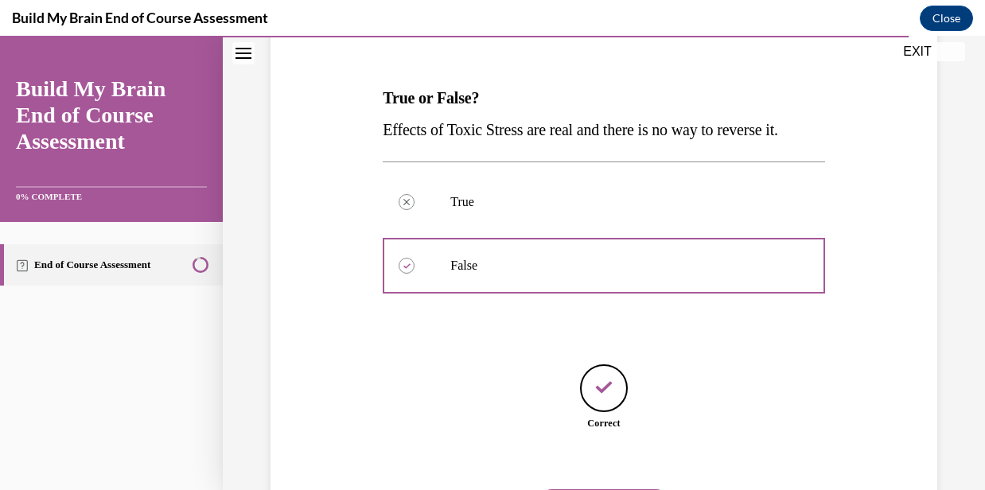
scroll to position [308, 0]
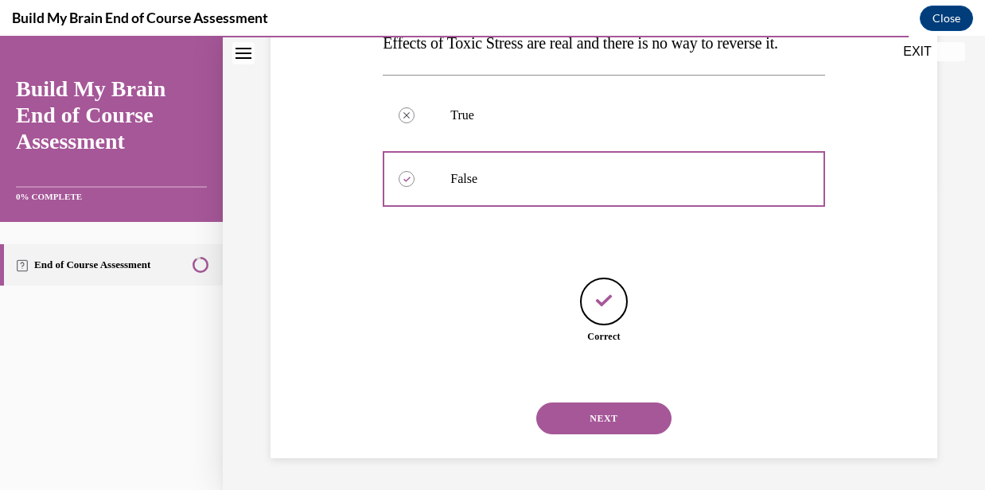
click at [591, 423] on button "NEXT" at bounding box center [603, 419] width 135 height 32
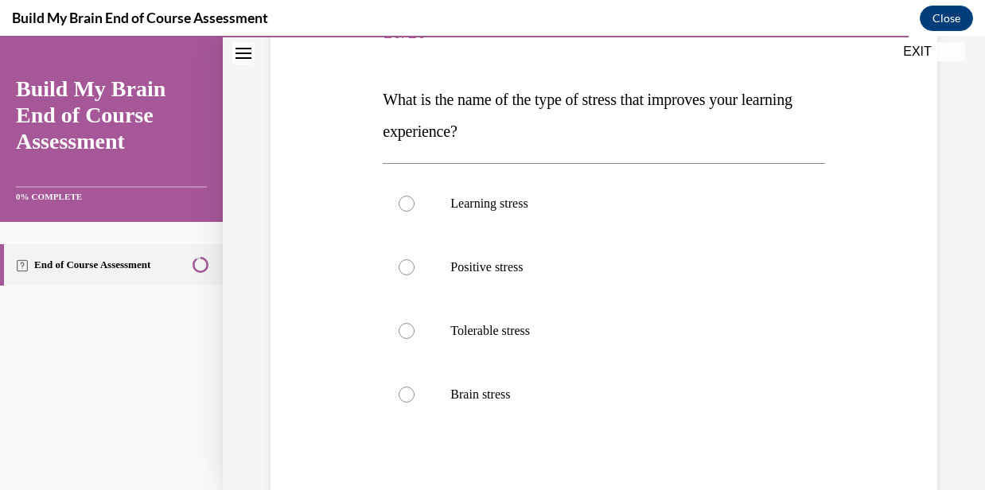
scroll to position [224, 0]
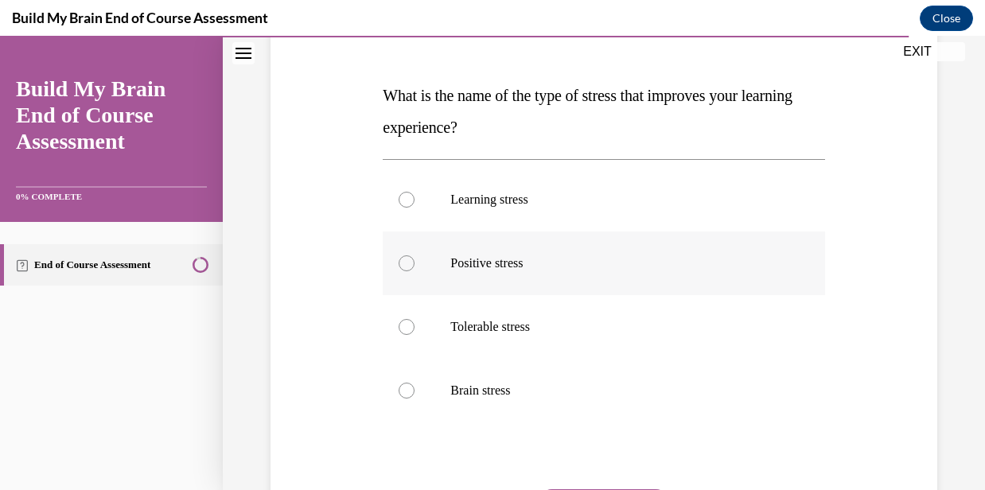
click at [645, 266] on p "Positive stress" at bounding box center [618, 264] width 334 height 16
click at [415, 266] on input "Positive stress" at bounding box center [407, 264] width 16 height 16
radio input "true"
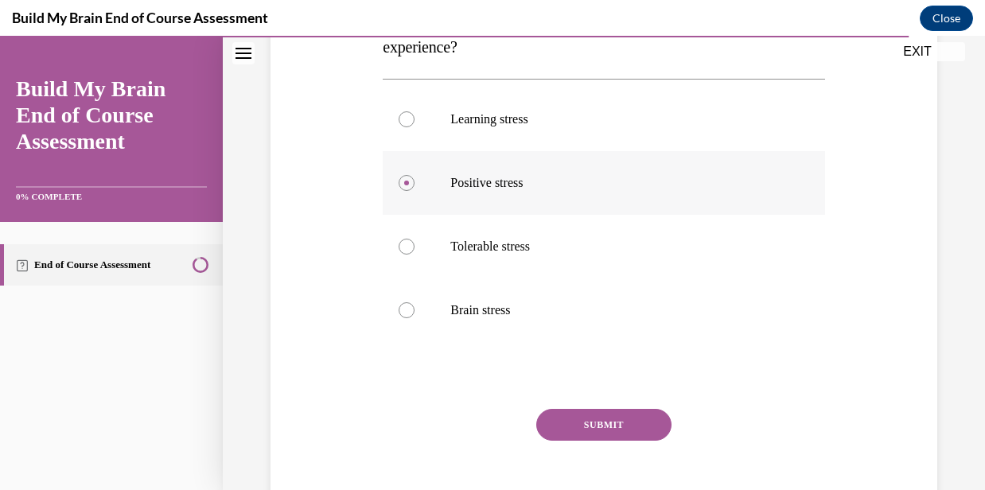
scroll to position [342, 0]
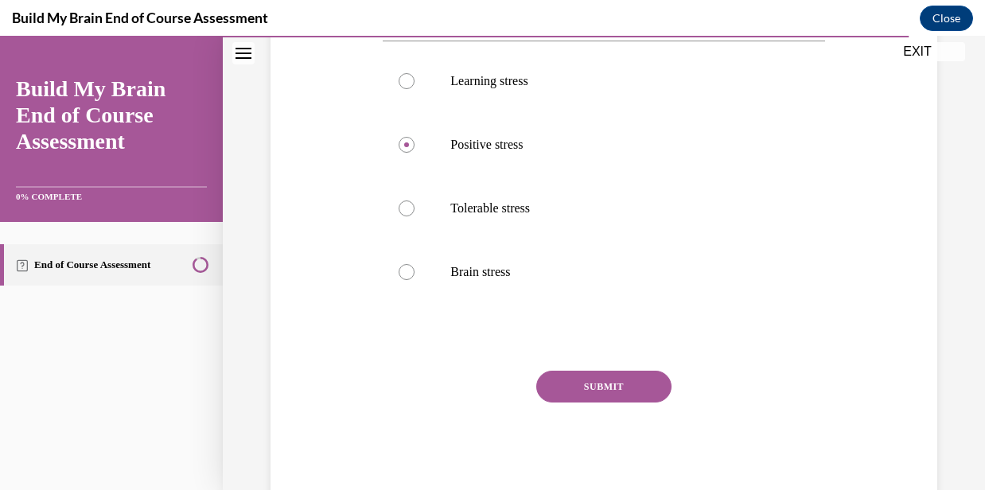
click at [589, 390] on button "SUBMIT" at bounding box center [603, 387] width 135 height 32
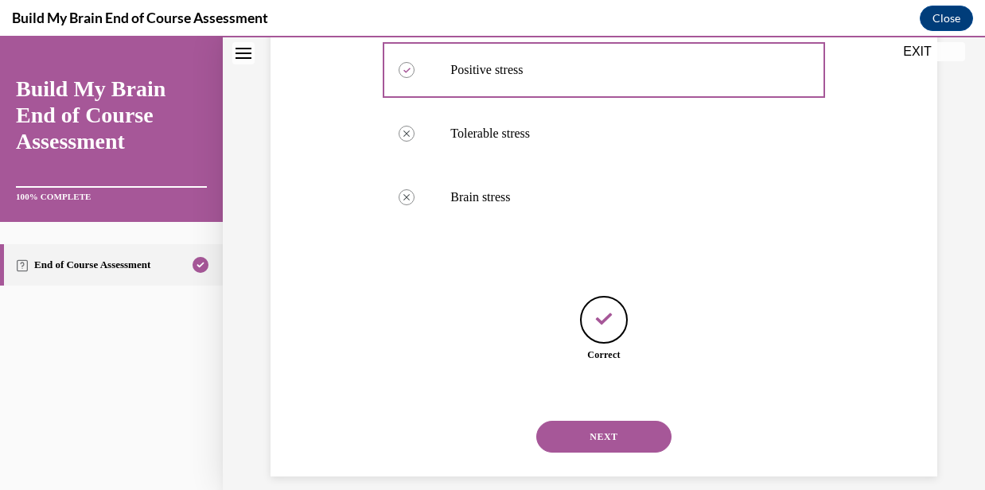
scroll to position [435, 0]
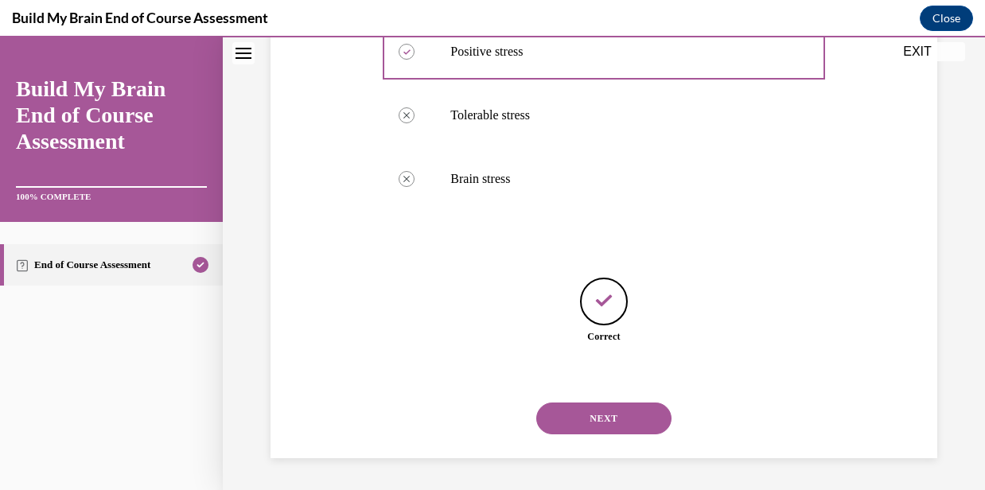
click at [599, 420] on button "NEXT" at bounding box center [603, 419] width 135 height 32
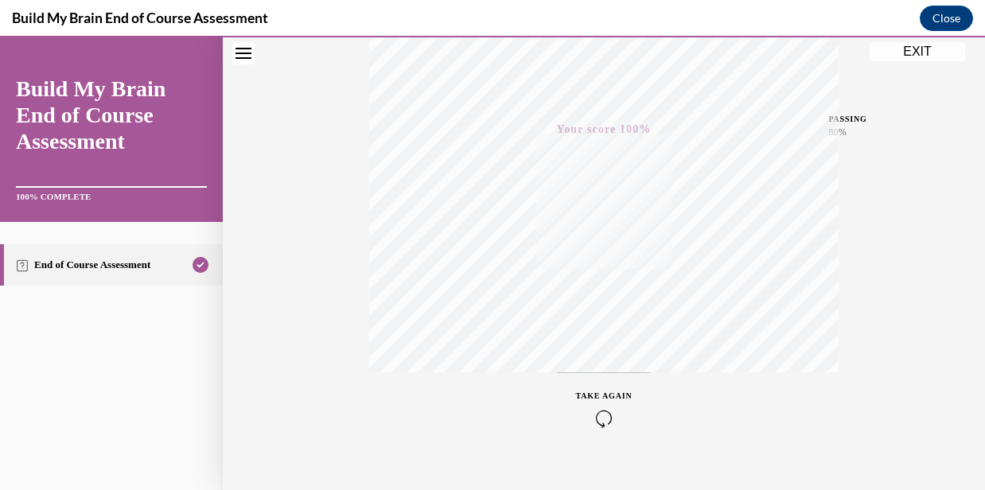
scroll to position [361, 0]
